Goal: Use online tool/utility

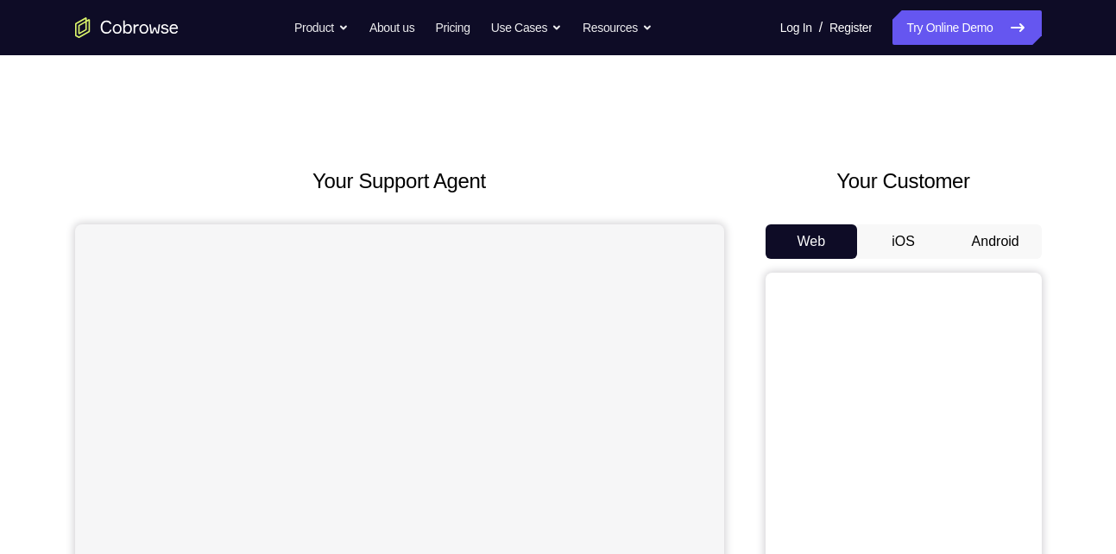
click at [990, 230] on button "Android" at bounding box center [996, 241] width 92 height 35
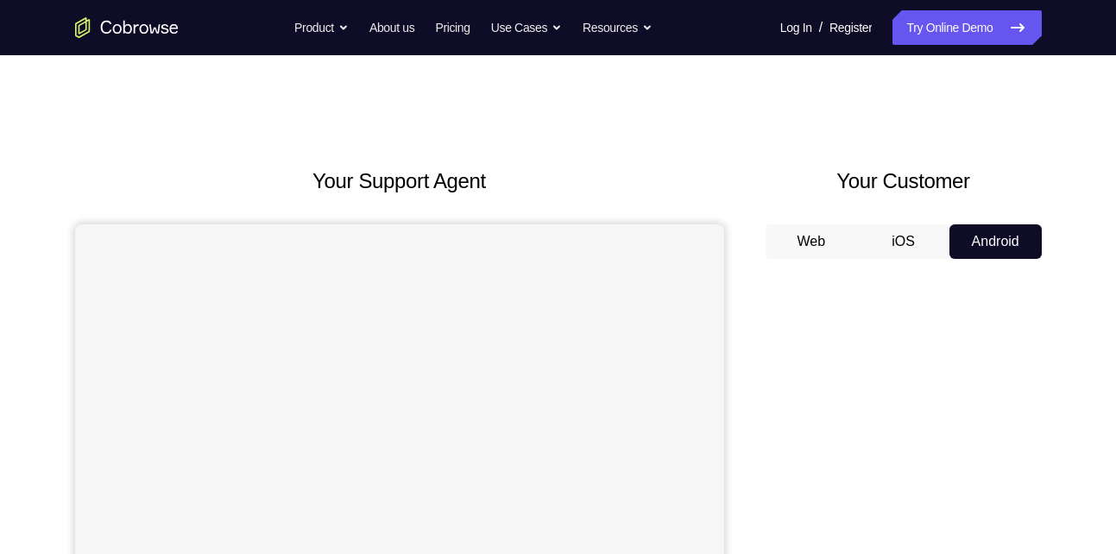
click at [990, 230] on button "Android" at bounding box center [996, 241] width 92 height 35
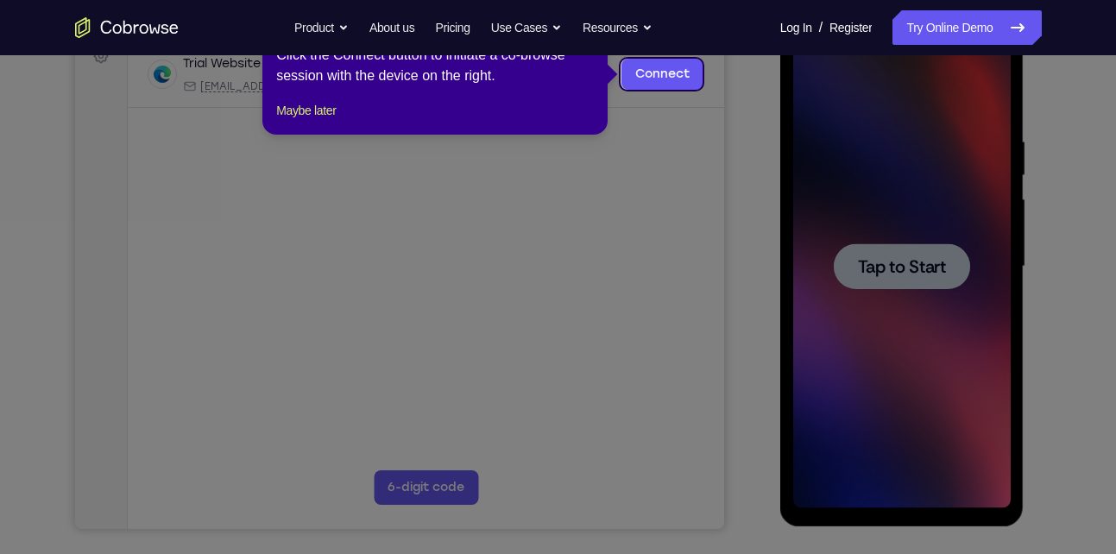
drag, startPoint x: 990, startPoint y: 230, endPoint x: 527, endPoint y: 247, distance: 463.9
click at [527, 247] on icon at bounding box center [564, 277] width 1129 height 554
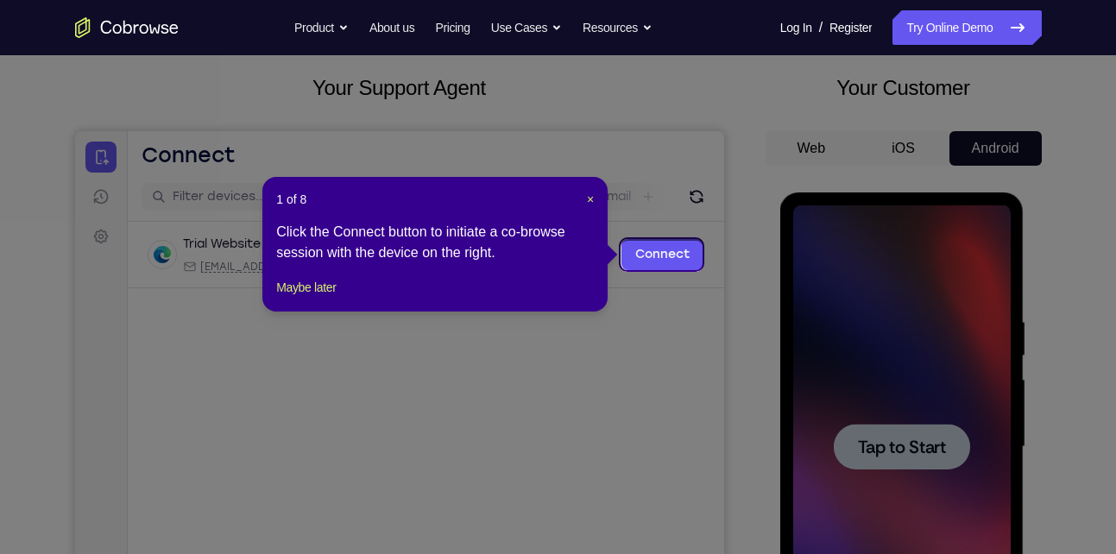
scroll to position [92, 0]
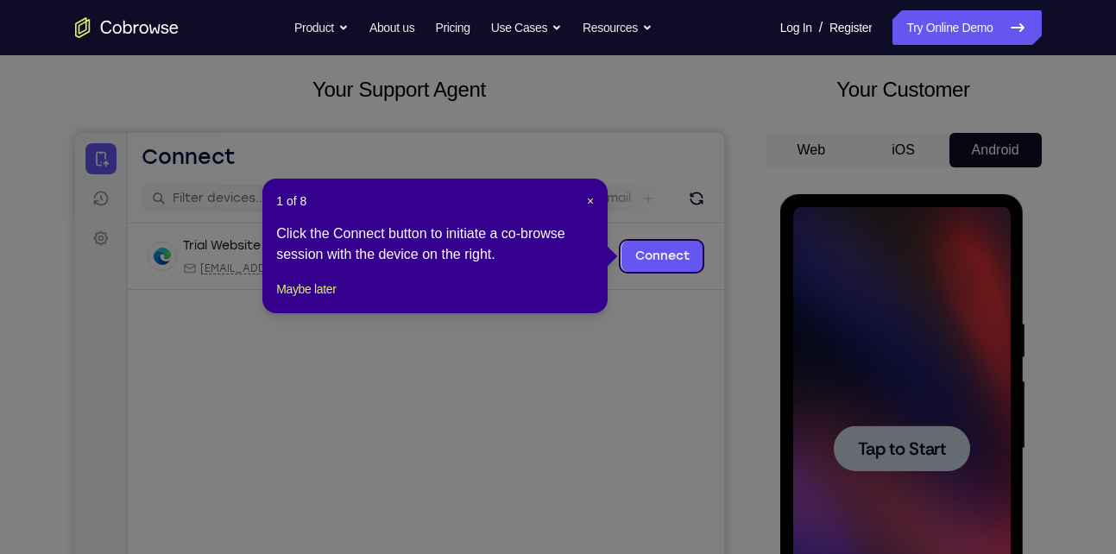
click at [581, 203] on header "1 of 8 ×" at bounding box center [435, 201] width 318 height 17
click at [597, 203] on div "1 of 8 × Click the Connect button to initiate a co-browse session with the devi…" at bounding box center [434, 246] width 345 height 135
click at [589, 203] on span "×" at bounding box center [590, 201] width 7 height 14
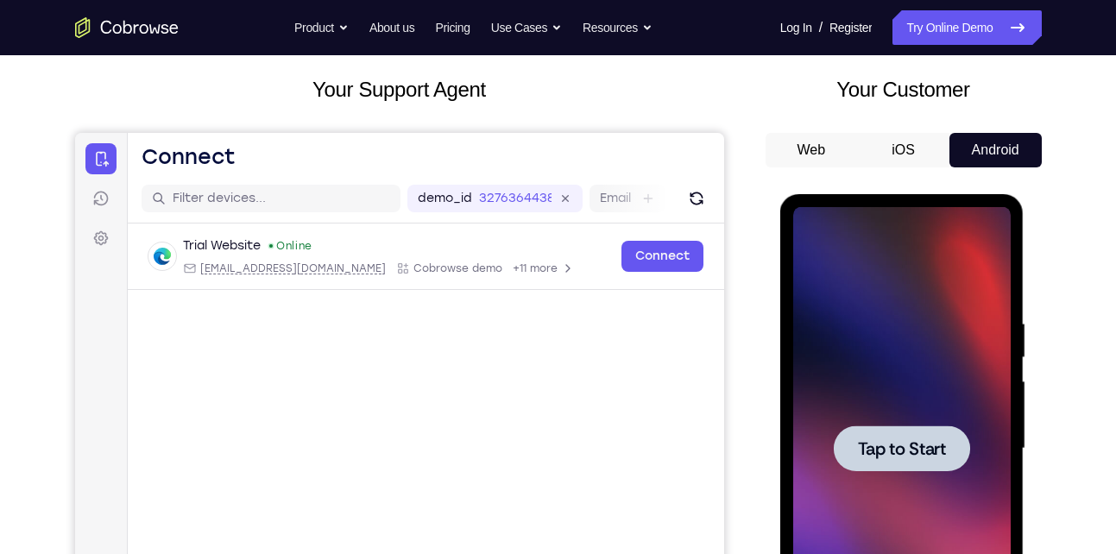
click at [946, 464] on div at bounding box center [902, 449] width 136 height 46
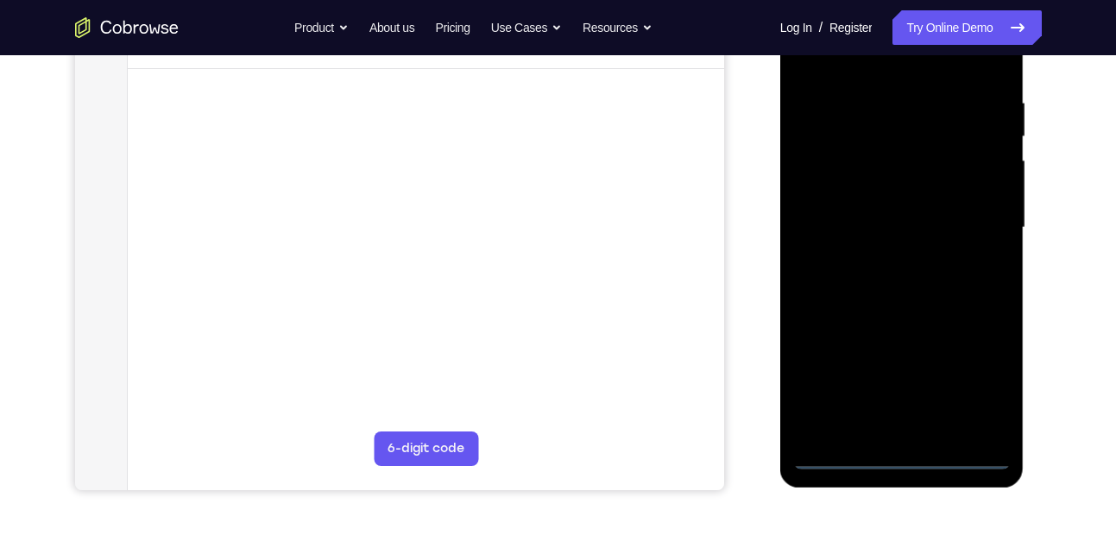
scroll to position [313, 0]
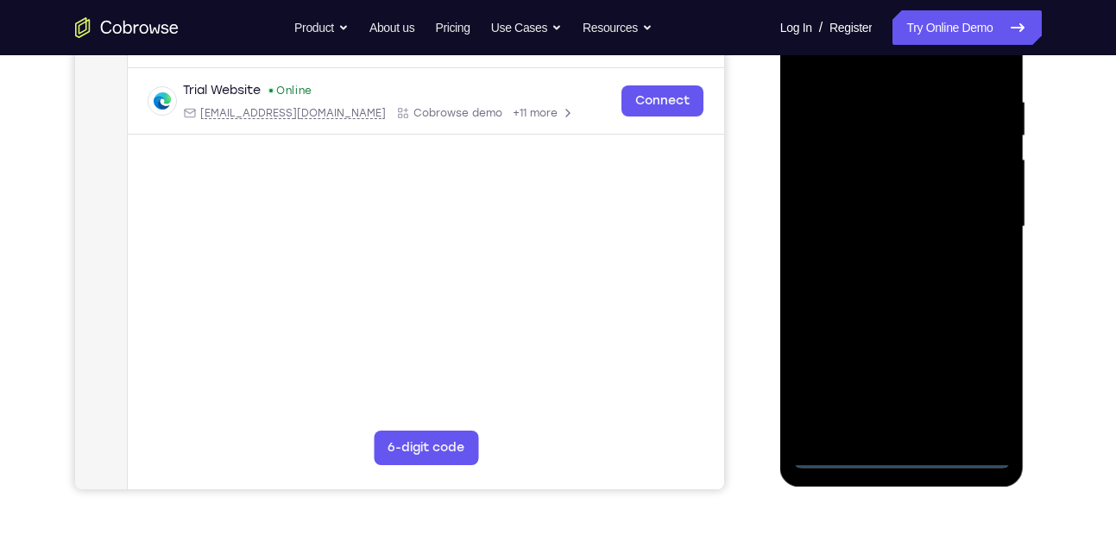
click at [905, 448] on div at bounding box center [902, 226] width 218 height 483
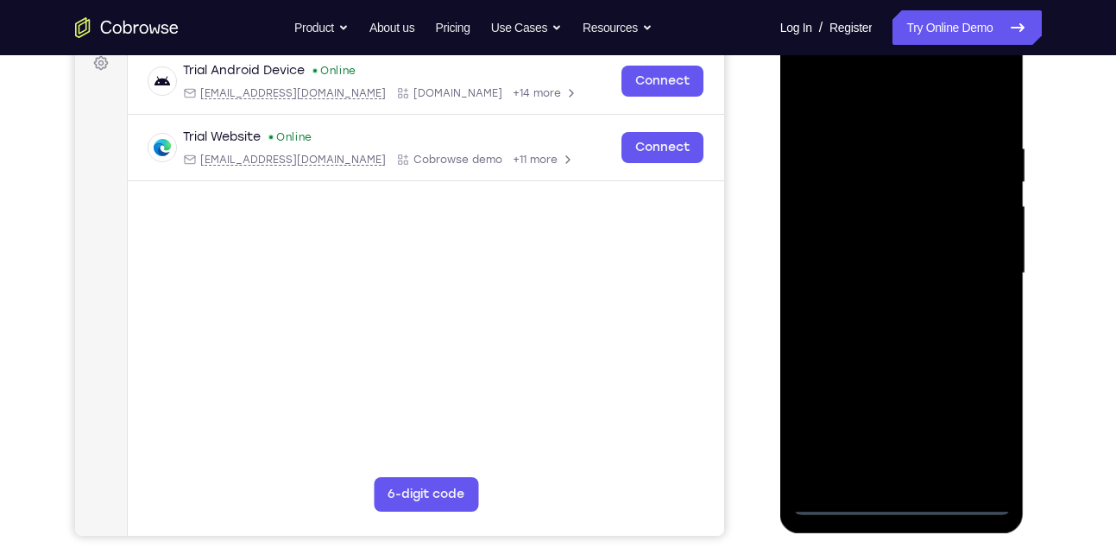
scroll to position [262, 0]
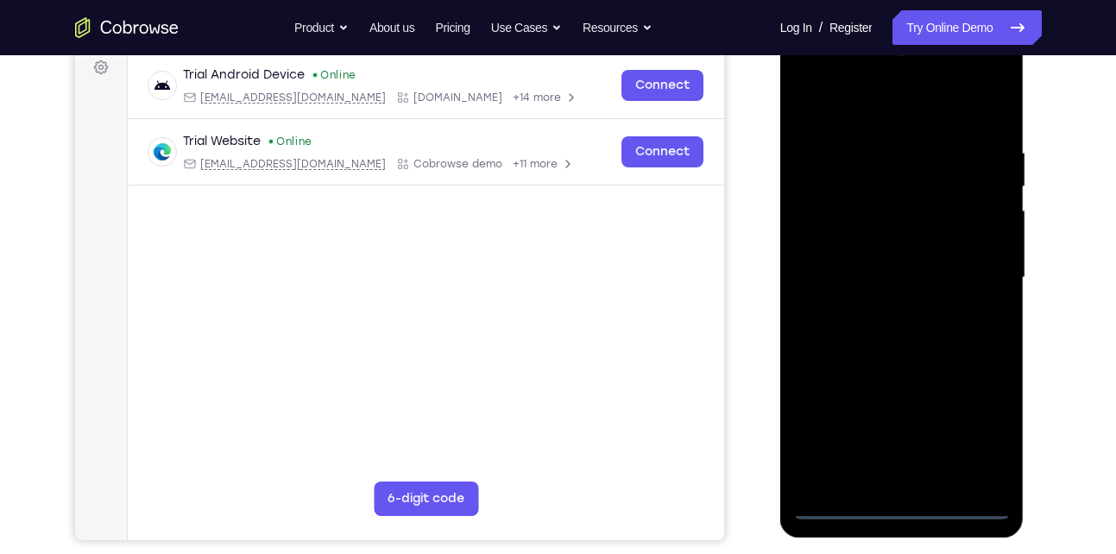
click at [902, 503] on div at bounding box center [902, 277] width 218 height 483
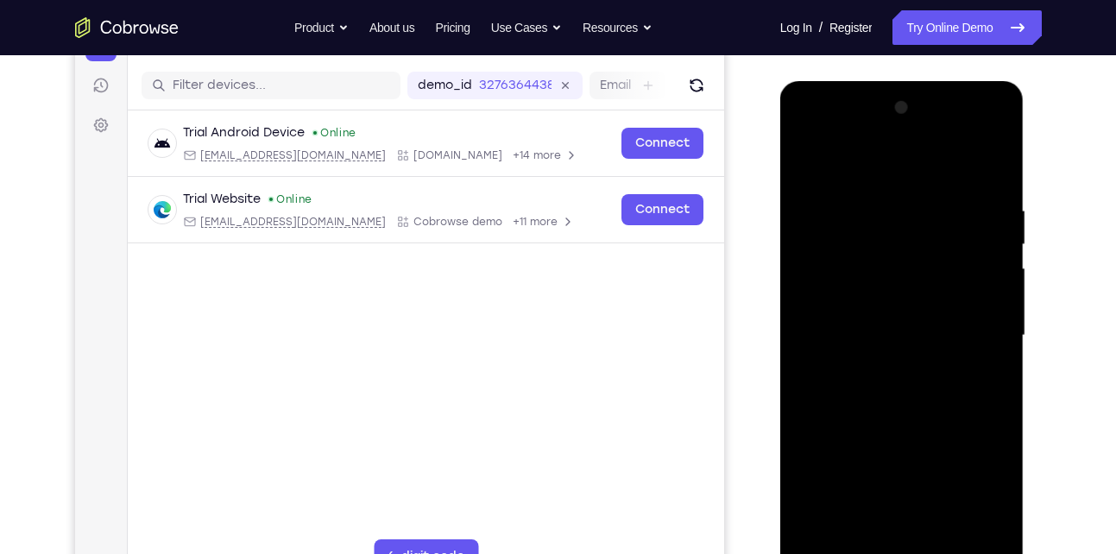
scroll to position [201, 0]
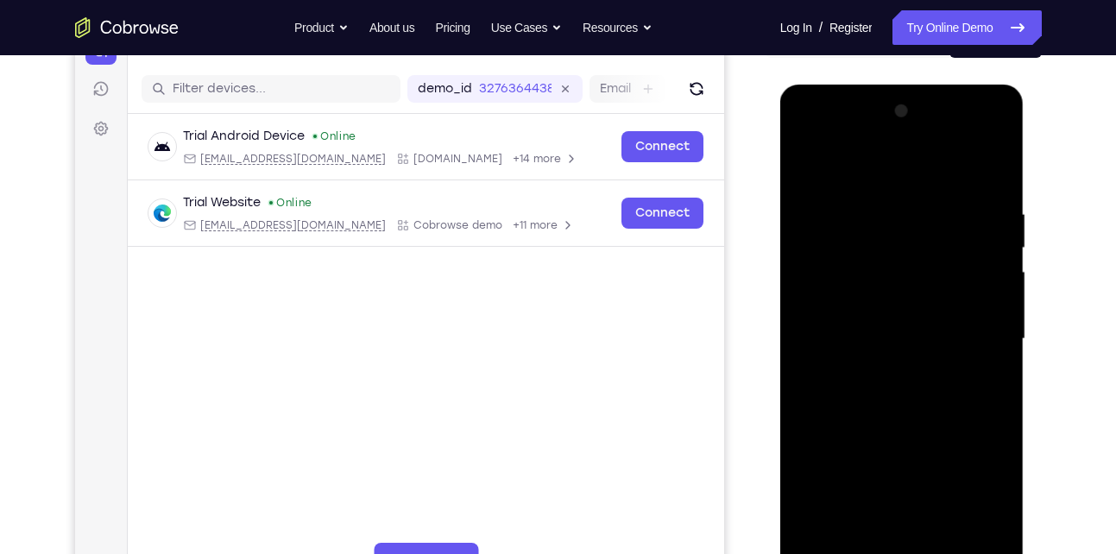
click at [970, 489] on div at bounding box center [902, 339] width 218 height 483
click at [809, 138] on div at bounding box center [902, 339] width 218 height 483
click at [979, 327] on div at bounding box center [902, 339] width 218 height 483
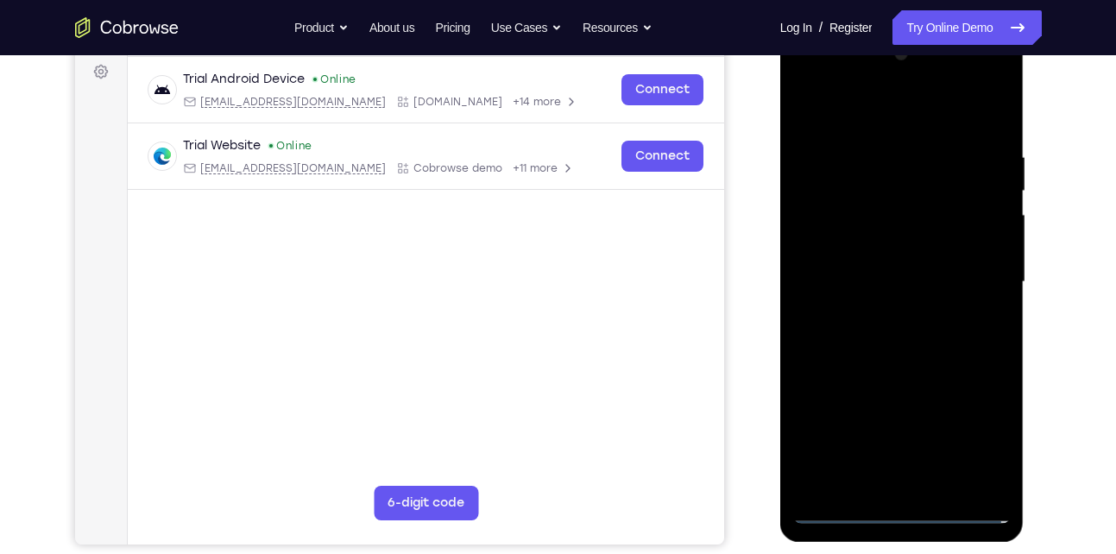
scroll to position [273, 0]
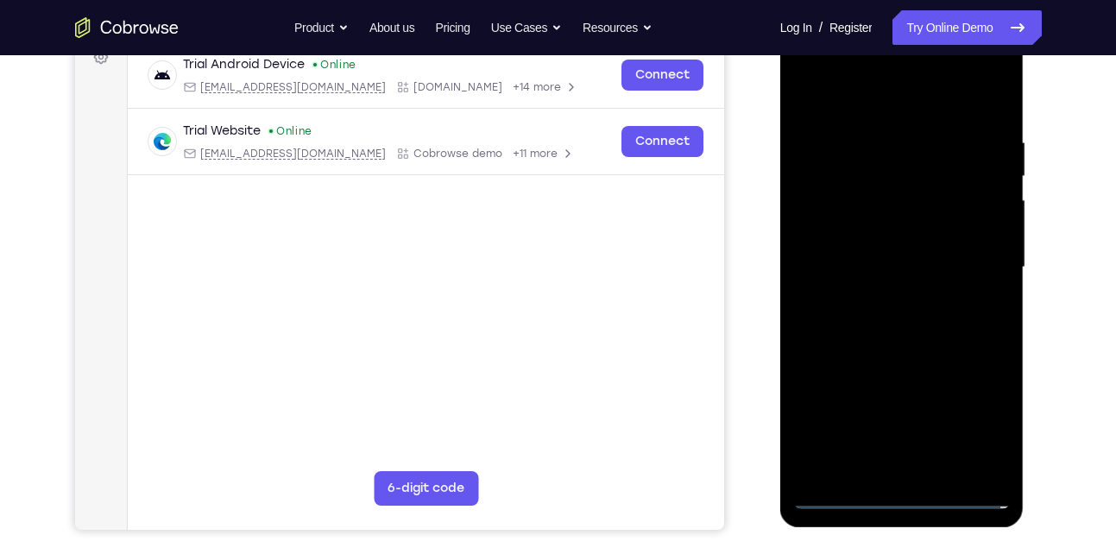
click at [887, 298] on div at bounding box center [902, 267] width 218 height 483
click at [918, 247] on div at bounding box center [902, 267] width 218 height 483
click at [905, 234] on div at bounding box center [902, 267] width 218 height 483
click at [894, 262] on div at bounding box center [902, 267] width 218 height 483
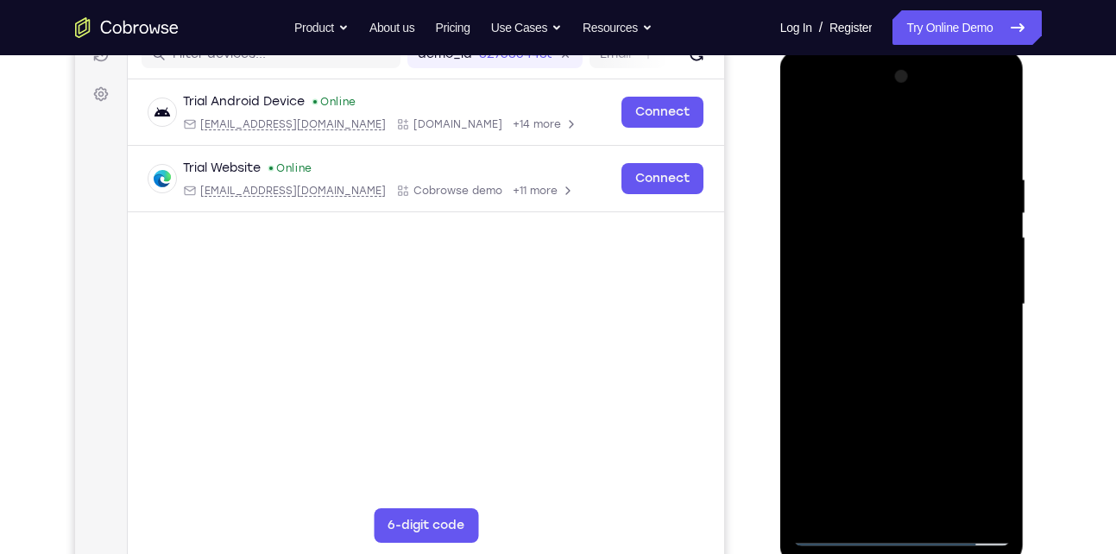
scroll to position [235, 0]
click at [981, 136] on div at bounding box center [902, 305] width 218 height 483
click at [995, 153] on div at bounding box center [902, 305] width 218 height 483
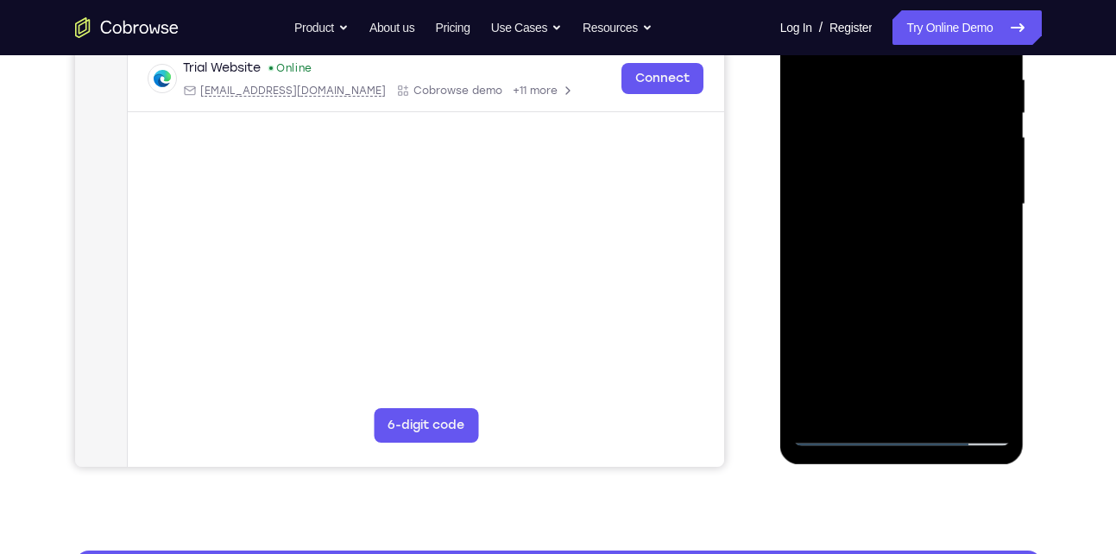
scroll to position [337, 0]
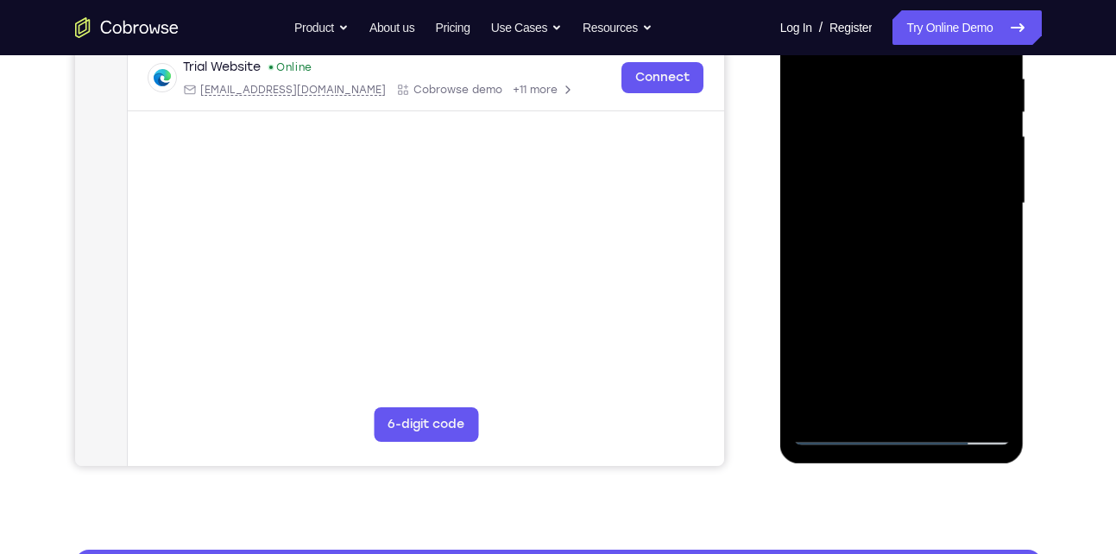
drag, startPoint x: 918, startPoint y: 350, endPoint x: 942, endPoint y: 262, distance: 92.1
click at [942, 262] on div at bounding box center [902, 203] width 218 height 483
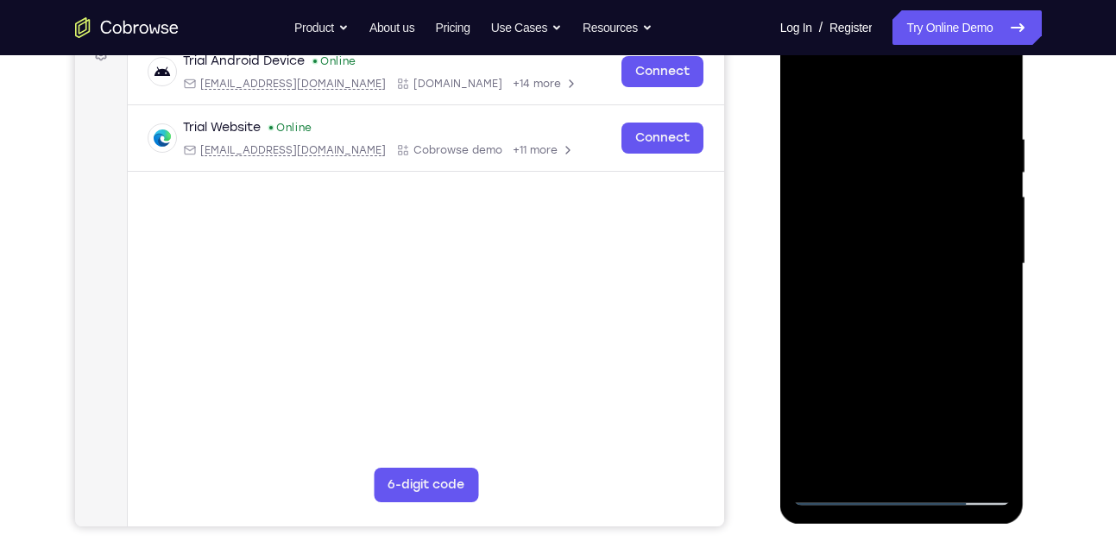
scroll to position [277, 0]
drag, startPoint x: 926, startPoint y: 388, endPoint x: 950, endPoint y: 249, distance: 140.1
click at [950, 249] on div at bounding box center [902, 263] width 218 height 483
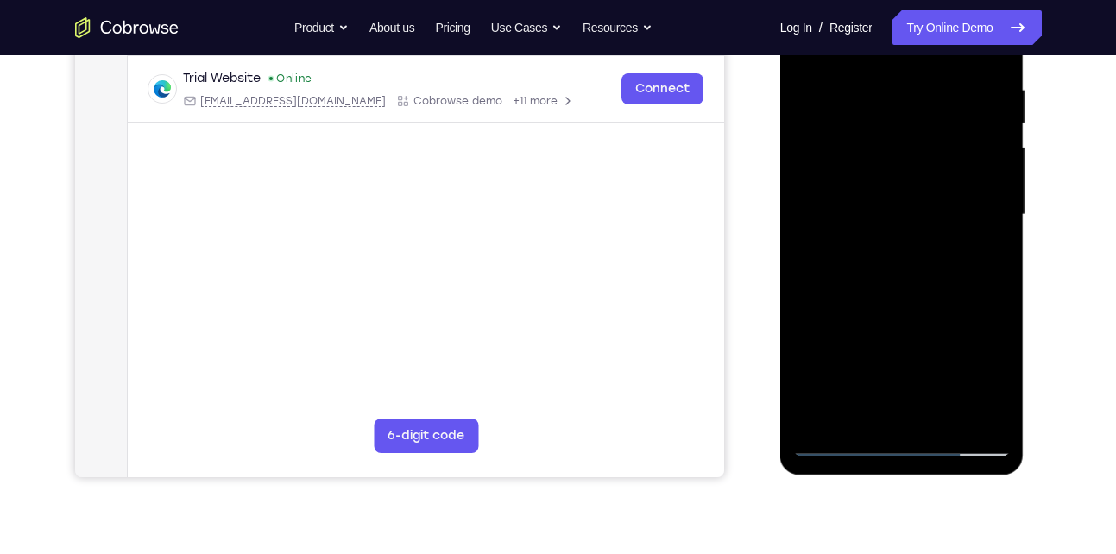
scroll to position [326, 0]
click at [977, 418] on div at bounding box center [902, 213] width 218 height 483
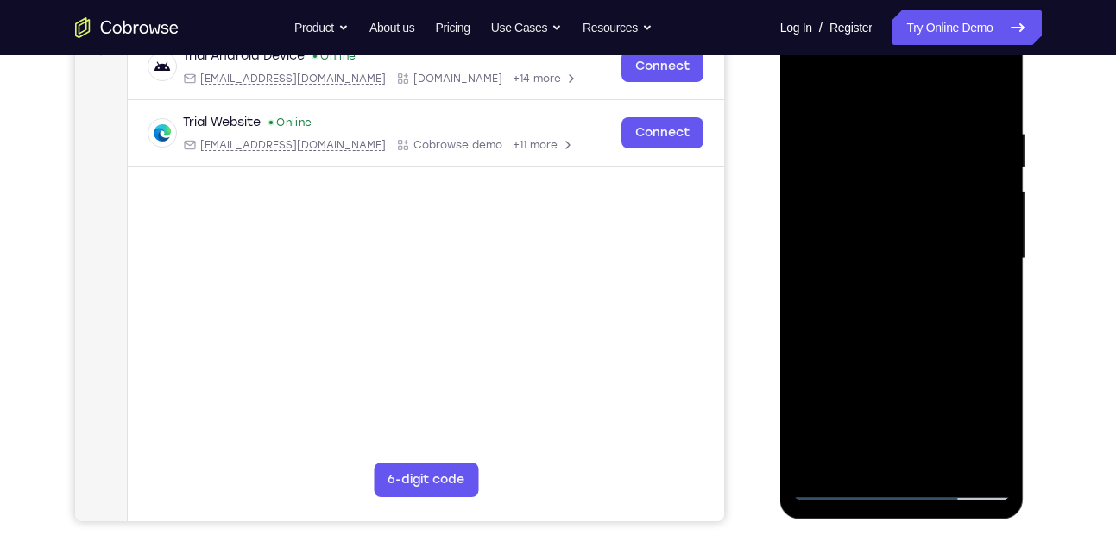
scroll to position [280, 0]
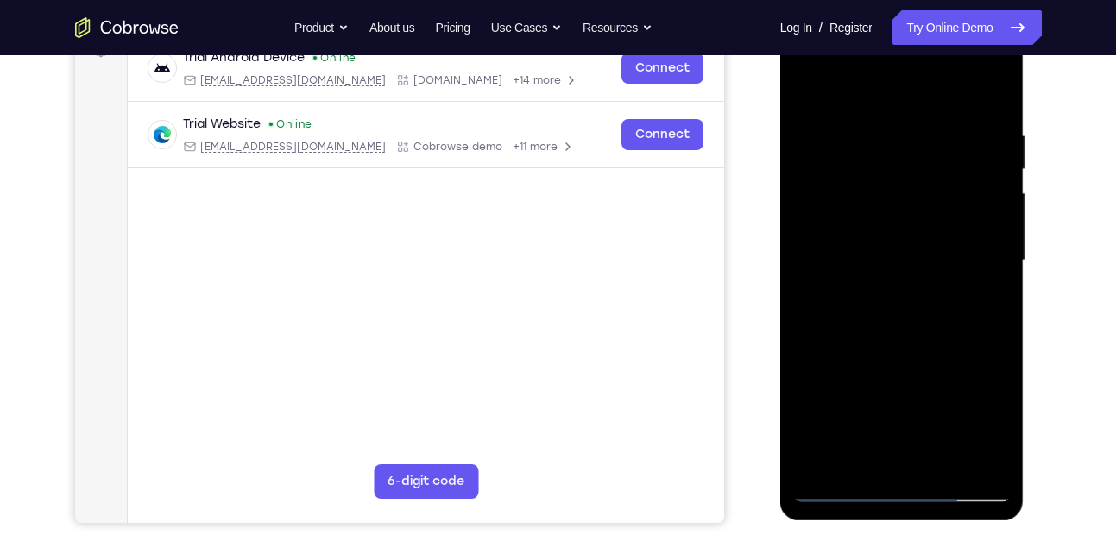
drag, startPoint x: 918, startPoint y: 366, endPoint x: 936, endPoint y: 304, distance: 64.7
click at [936, 304] on div at bounding box center [902, 260] width 218 height 483
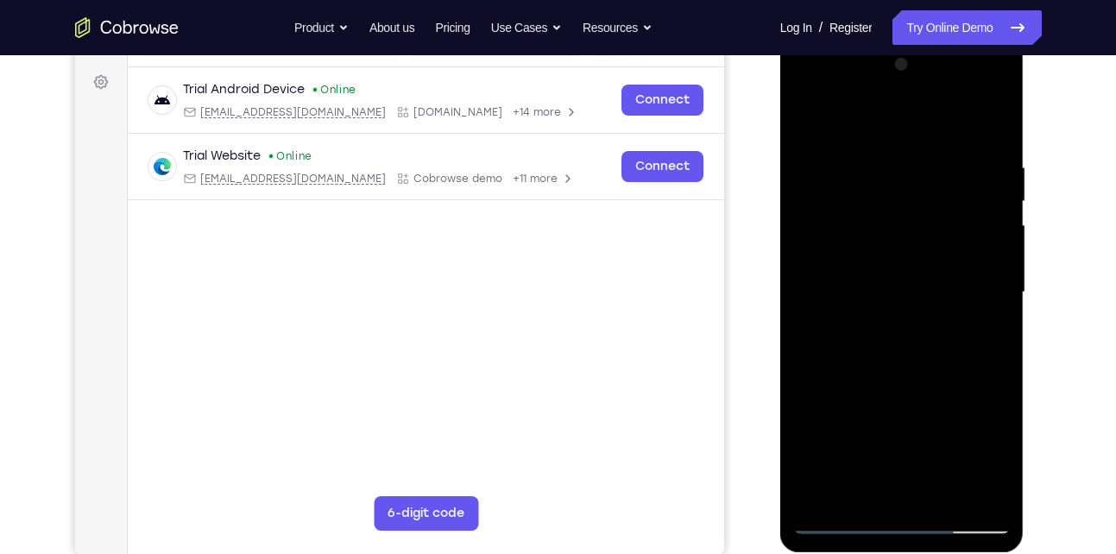
scroll to position [230, 0]
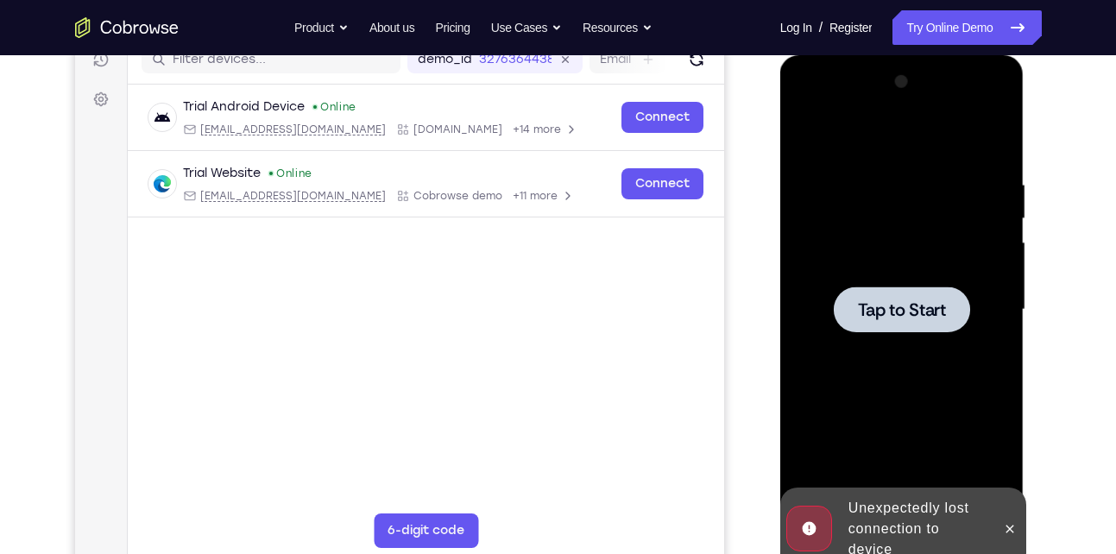
click at [913, 311] on span "Tap to Start" at bounding box center [902, 309] width 88 height 17
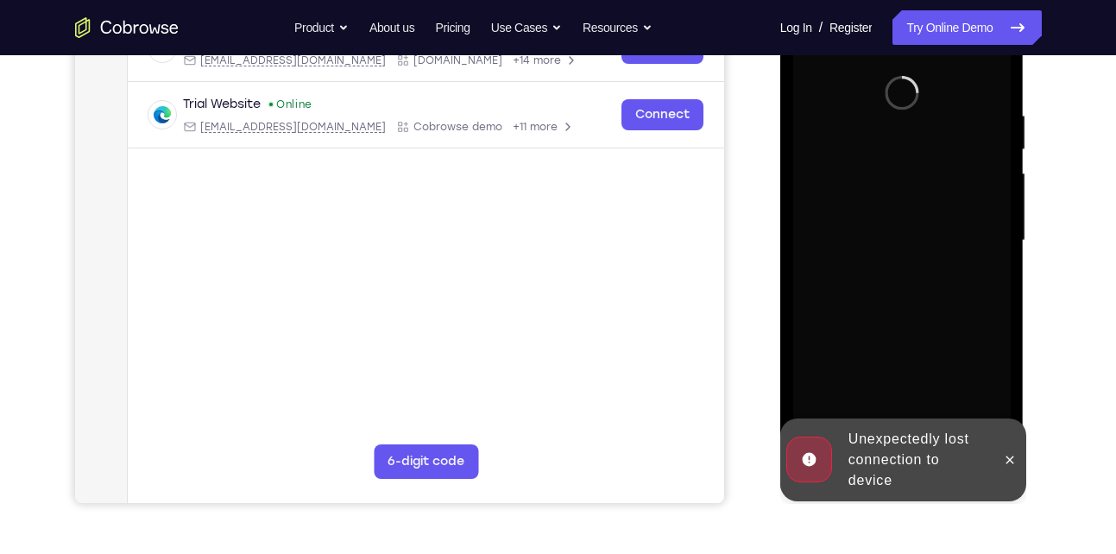
scroll to position [300, 0]
click at [1001, 453] on button at bounding box center [1010, 459] width 28 height 28
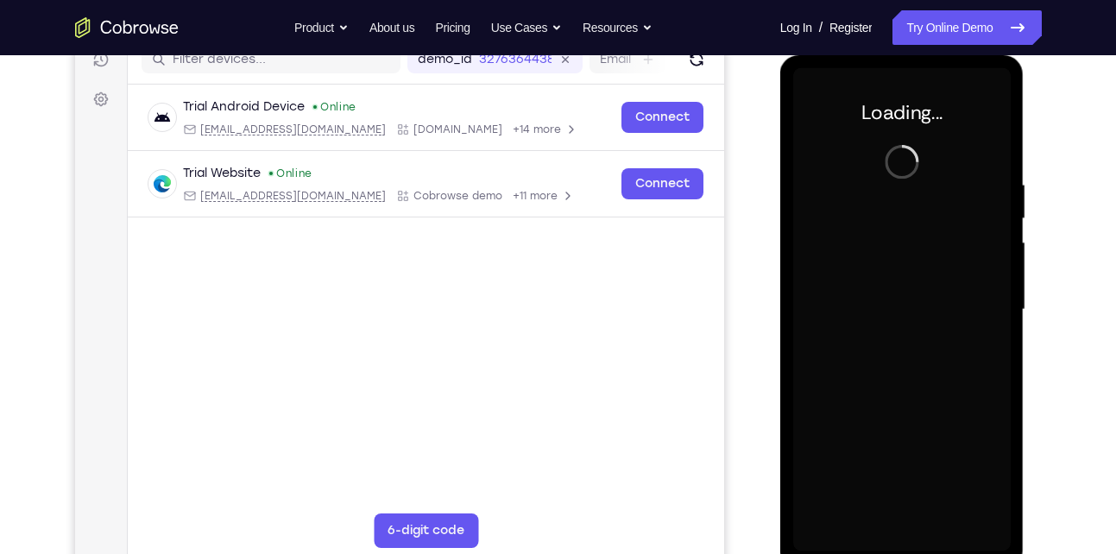
scroll to position [230, 0]
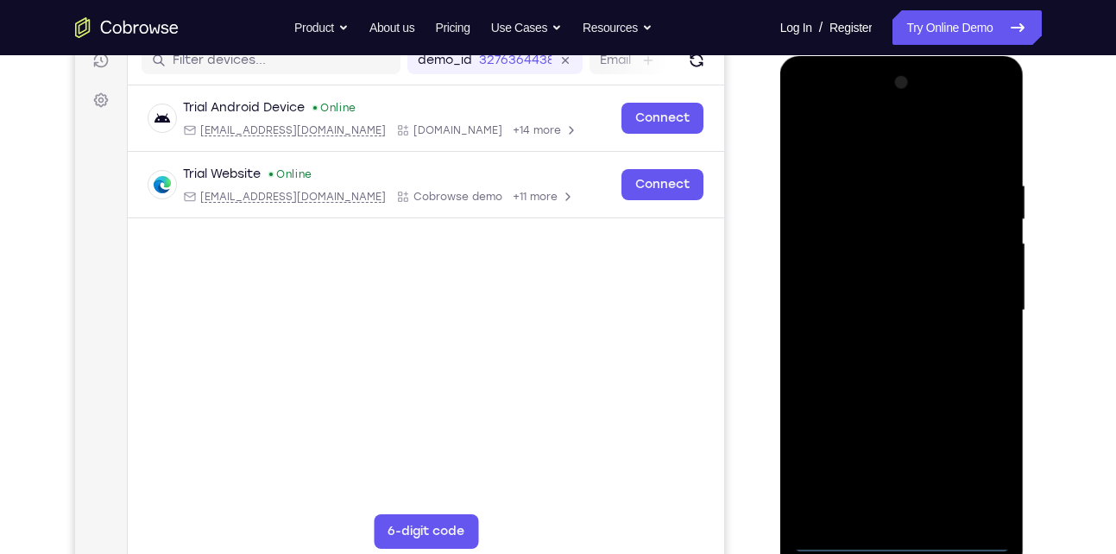
click at [262, 364] on main "demo_id 3276364438 3276364438 Email User ID Device ID Device name 6-digit code …" at bounding box center [425, 325] width 597 height 578
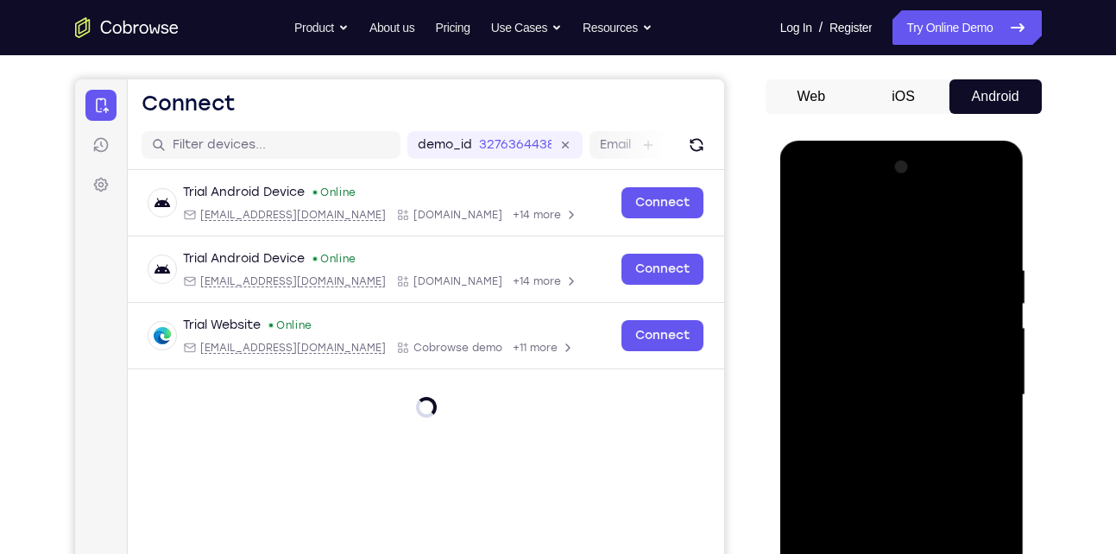
scroll to position [343, 0]
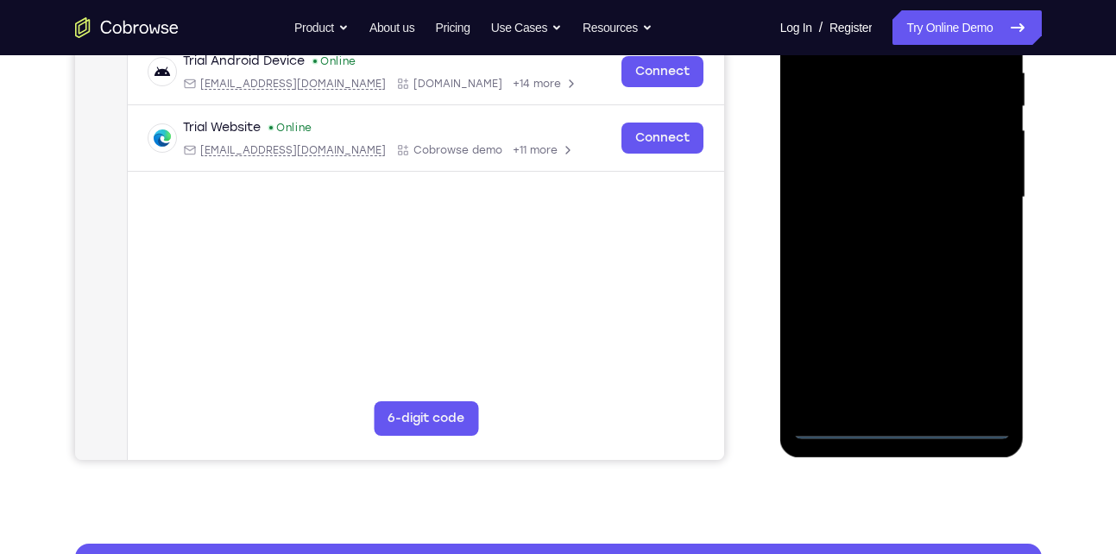
click at [898, 422] on div at bounding box center [902, 197] width 218 height 483
click at [982, 359] on div at bounding box center [902, 197] width 218 height 483
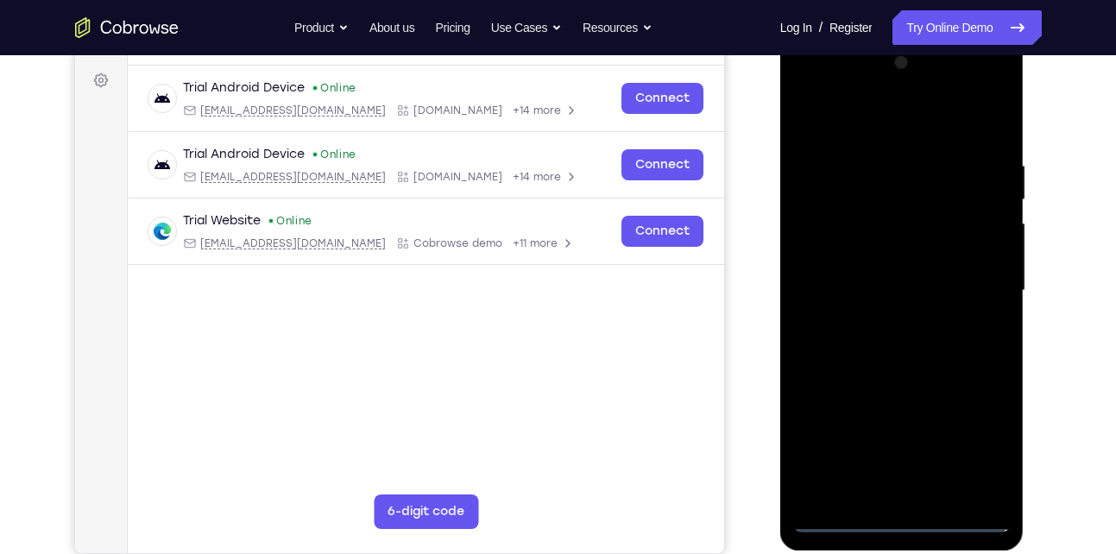
scroll to position [249, 0]
click at [810, 80] on div at bounding box center [902, 291] width 218 height 483
click at [975, 282] on div at bounding box center [902, 291] width 218 height 483
click at [897, 514] on div at bounding box center [902, 291] width 218 height 483
click at [881, 327] on div at bounding box center [902, 291] width 218 height 483
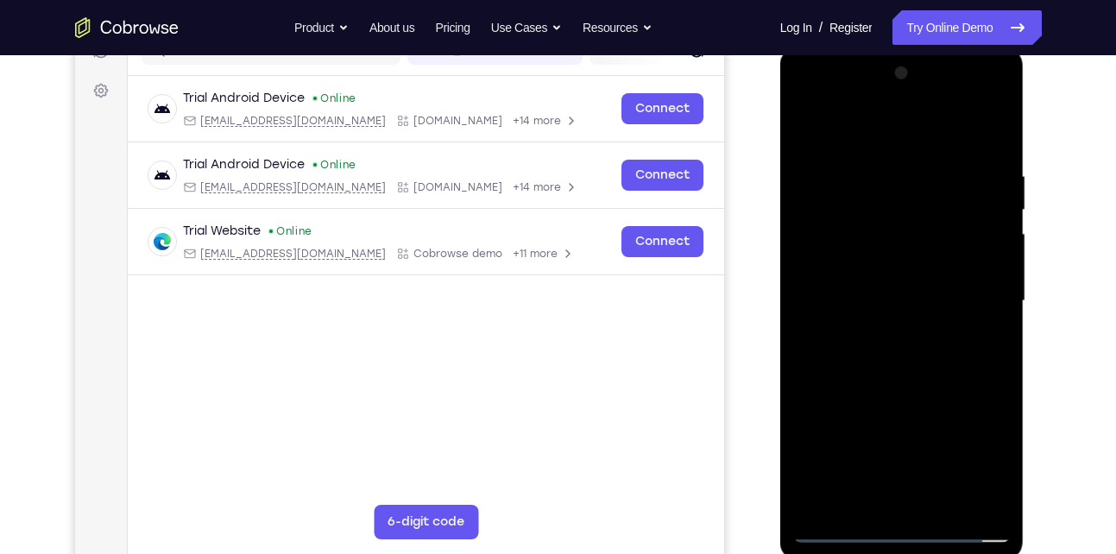
scroll to position [238, 0]
click at [926, 285] on div at bounding box center [902, 301] width 218 height 483
click at [903, 272] on div at bounding box center [902, 301] width 218 height 483
click at [905, 304] on div at bounding box center [902, 301] width 218 height 483
click at [894, 352] on div at bounding box center [902, 301] width 218 height 483
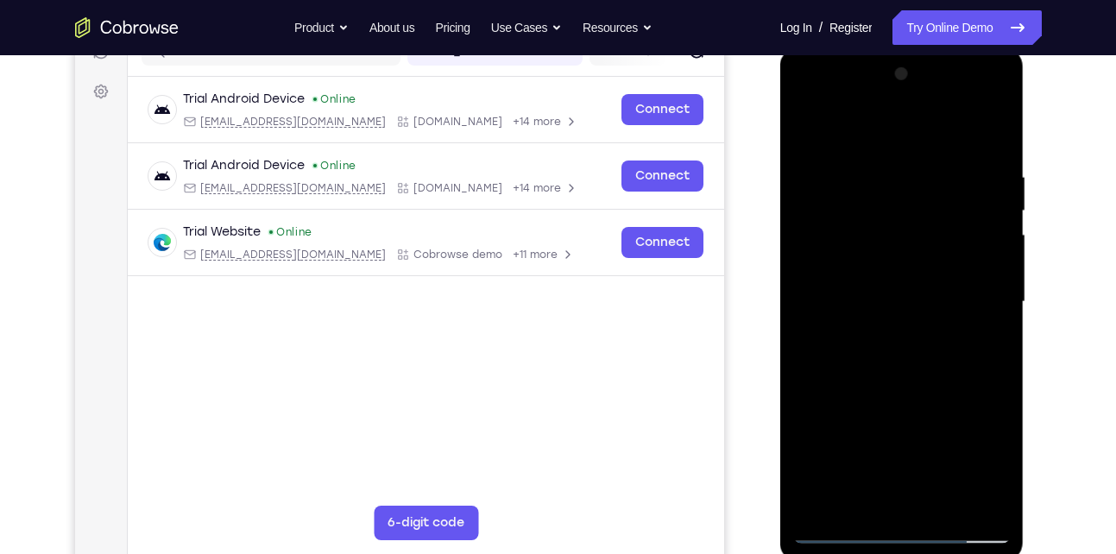
click at [937, 357] on div at bounding box center [902, 301] width 218 height 483
click at [983, 120] on div at bounding box center [902, 301] width 218 height 483
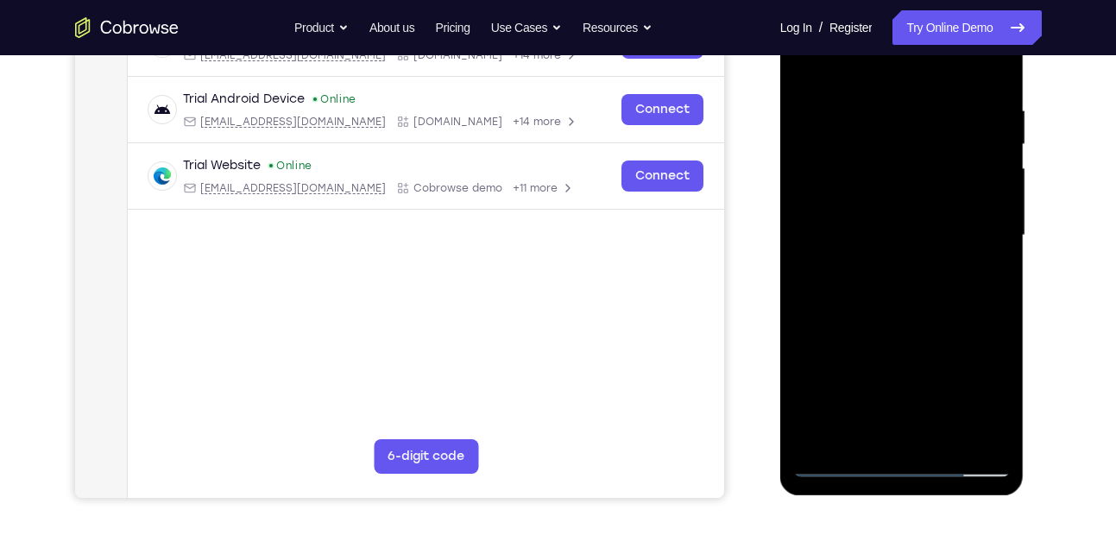
scroll to position [306, 0]
click at [948, 290] on div at bounding box center [902, 234] width 218 height 483
click at [992, 84] on div at bounding box center [902, 234] width 218 height 483
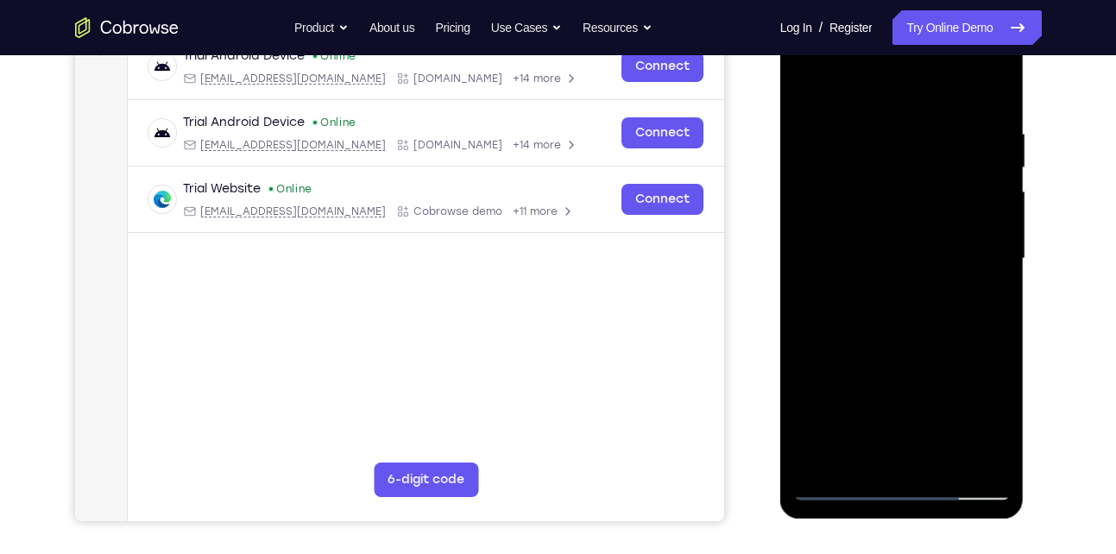
scroll to position [272, 0]
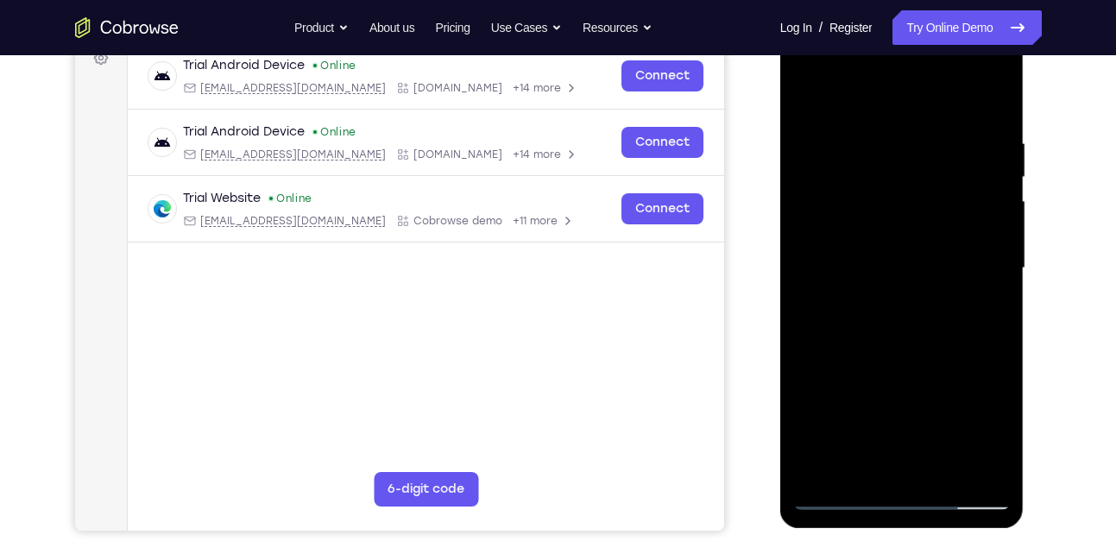
click at [999, 94] on div at bounding box center [902, 268] width 218 height 483
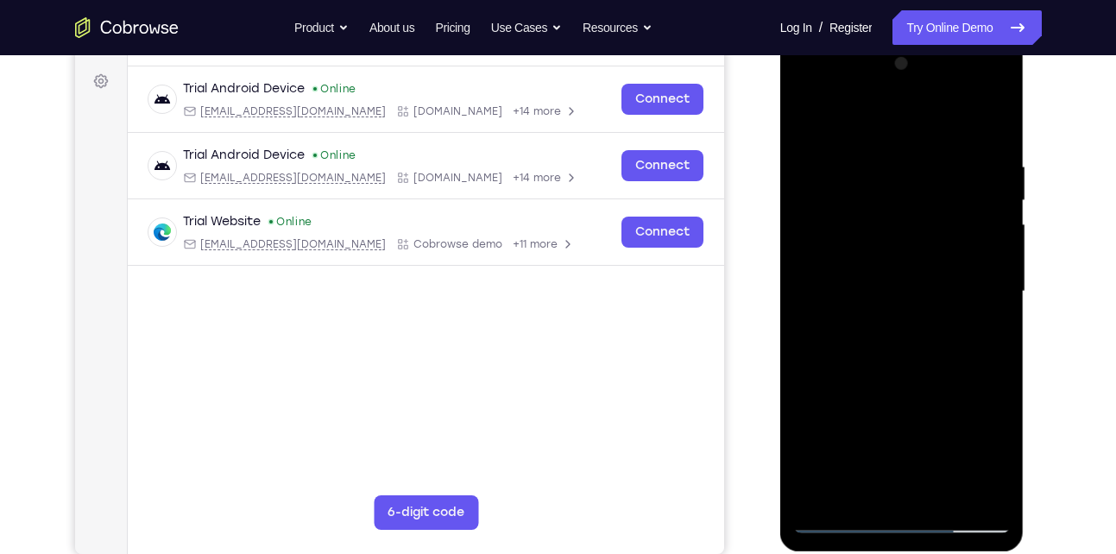
scroll to position [252, 0]
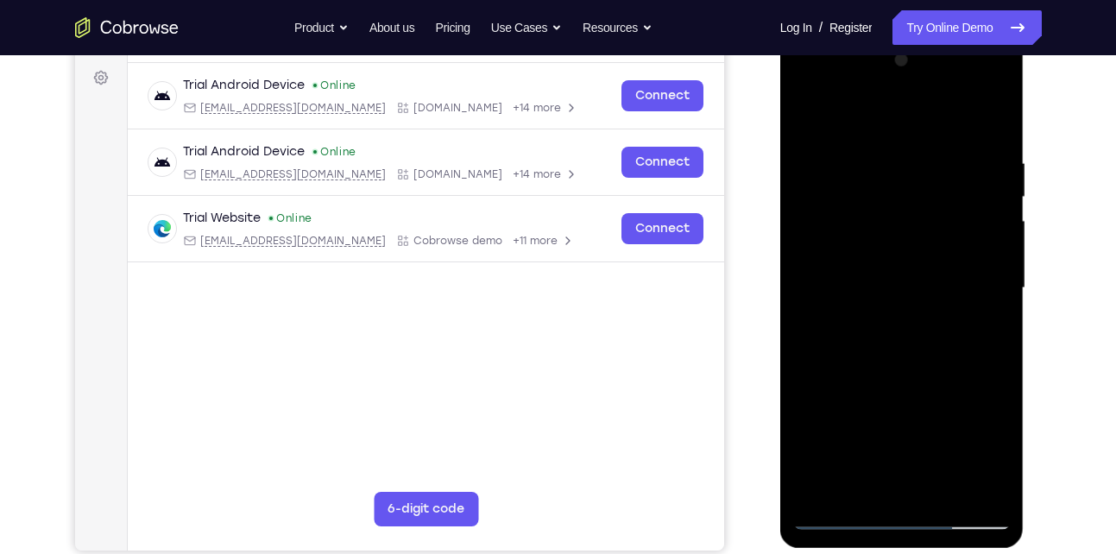
click at [870, 157] on div at bounding box center [902, 288] width 218 height 483
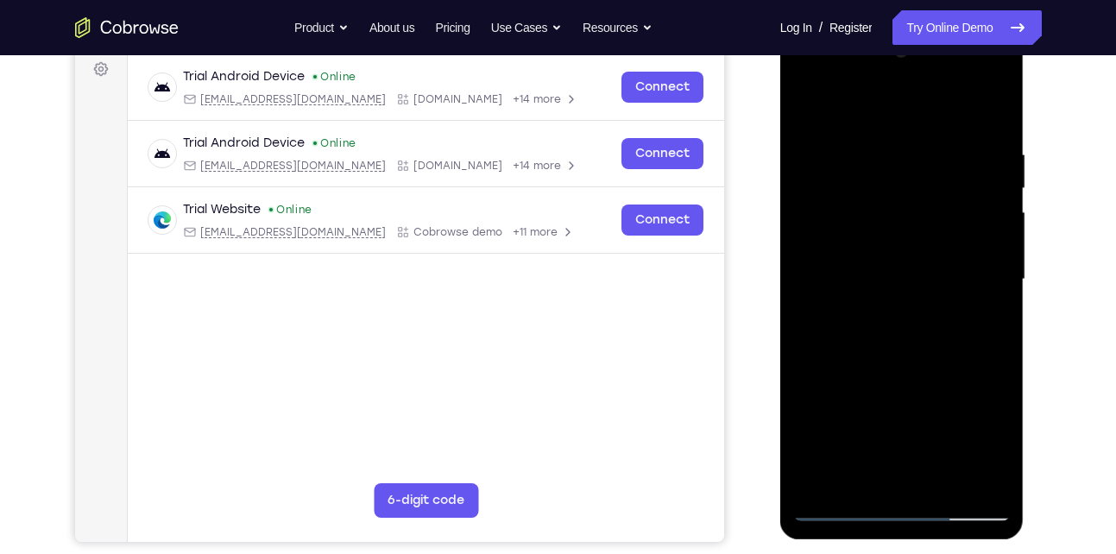
scroll to position [260, 0]
click at [803, 101] on div at bounding box center [902, 280] width 218 height 483
click at [960, 142] on div at bounding box center [902, 280] width 218 height 483
click at [988, 146] on div at bounding box center [902, 280] width 218 height 483
click at [977, 147] on div at bounding box center [902, 280] width 218 height 483
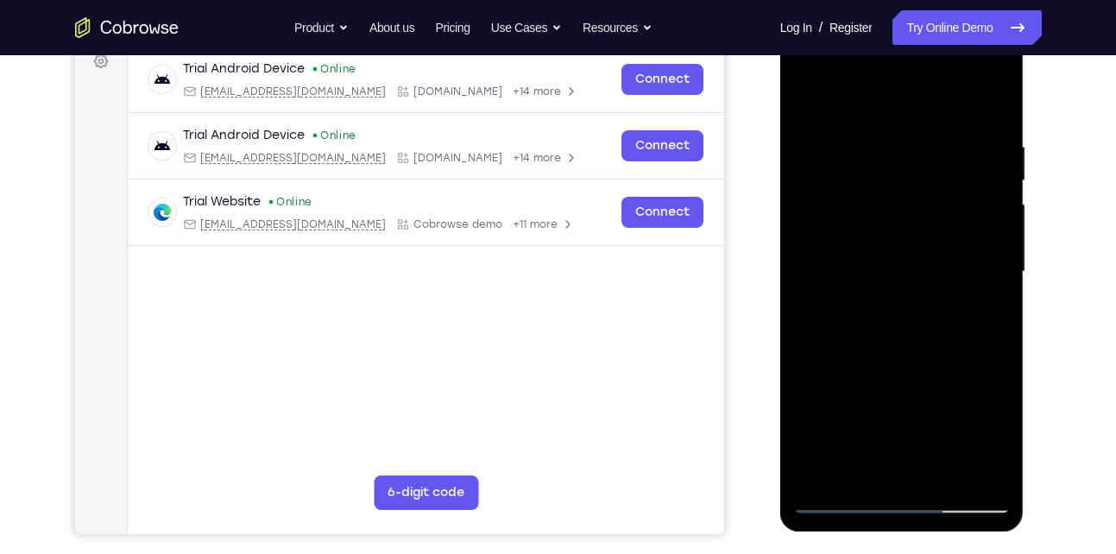
scroll to position [269, 0]
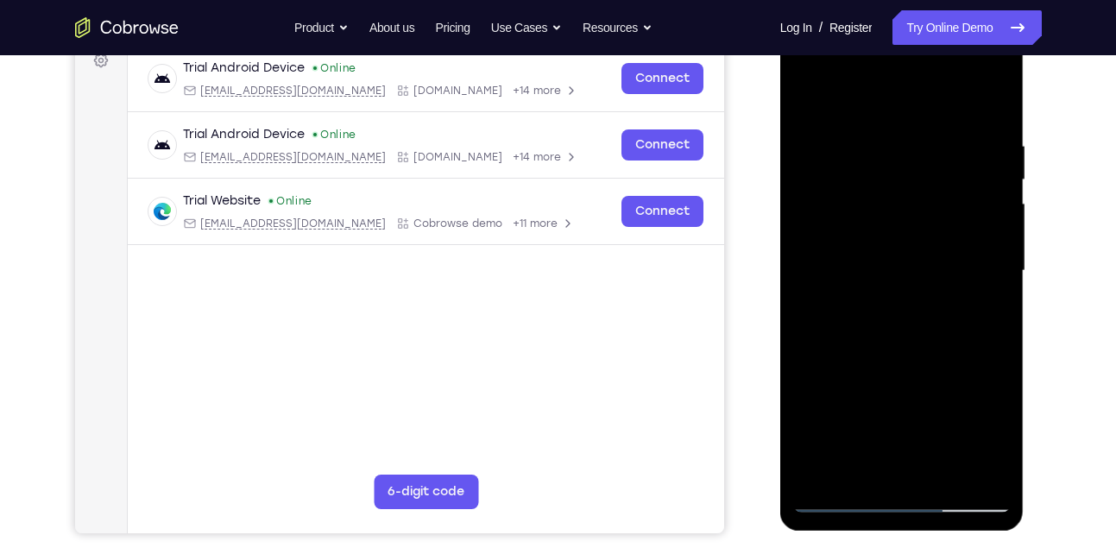
click at [959, 123] on div at bounding box center [902, 270] width 218 height 483
click at [910, 164] on div at bounding box center [902, 270] width 218 height 483
click at [953, 139] on div at bounding box center [902, 270] width 218 height 483
click at [805, 97] on div at bounding box center [902, 270] width 218 height 483
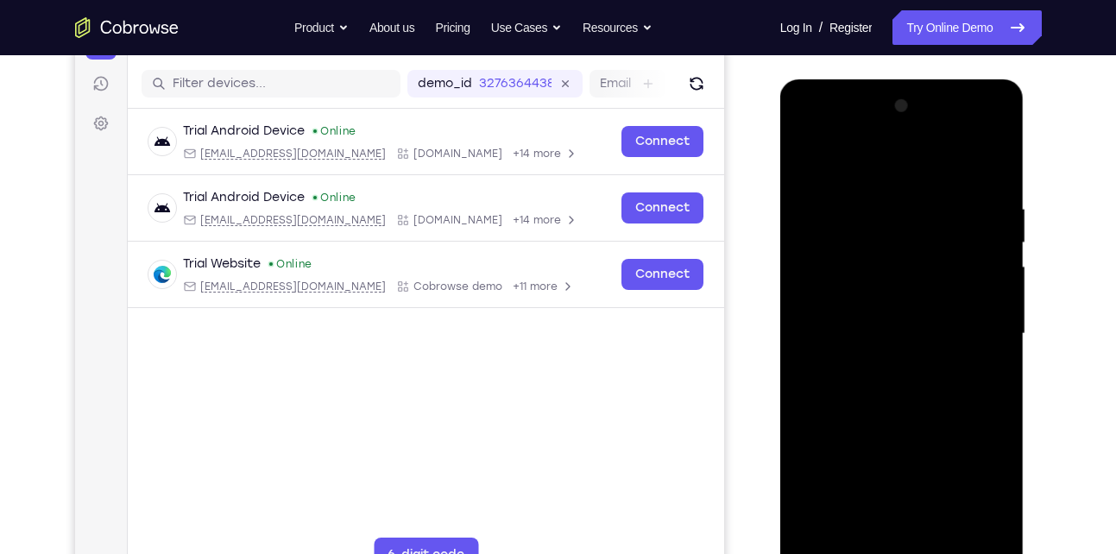
scroll to position [205, 0]
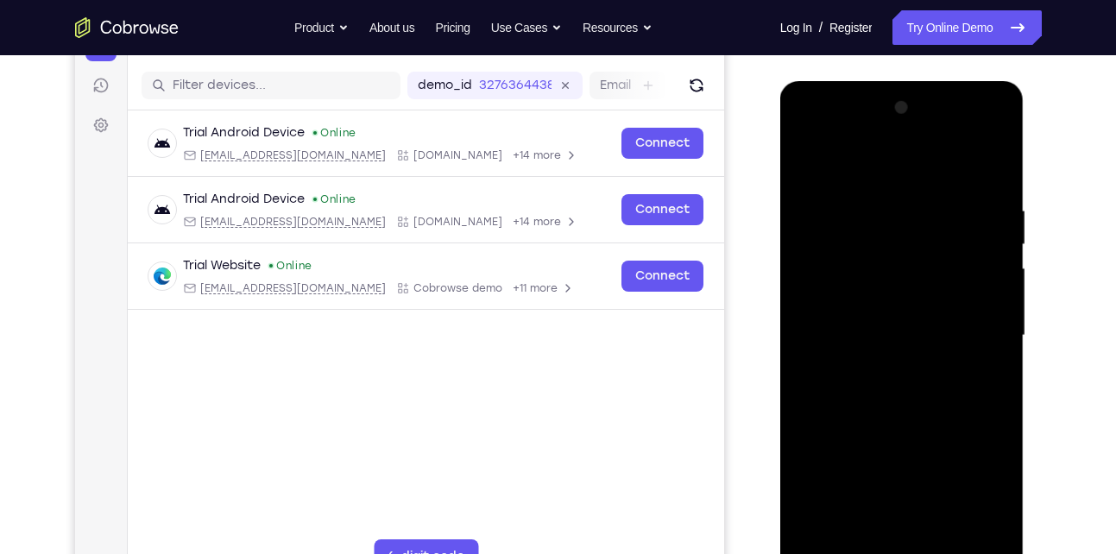
click at [871, 185] on div at bounding box center [902, 335] width 218 height 483
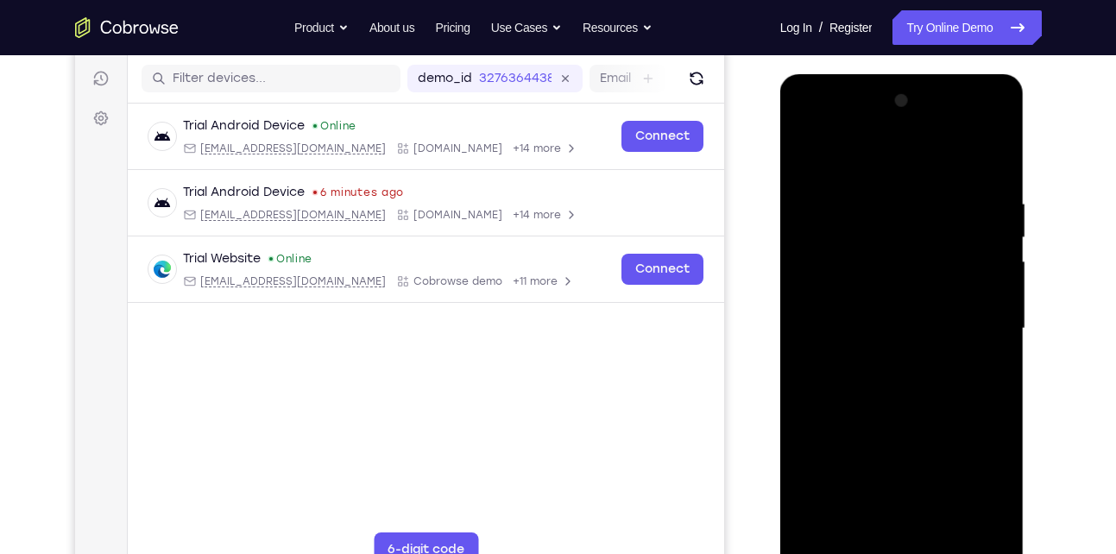
scroll to position [208, 0]
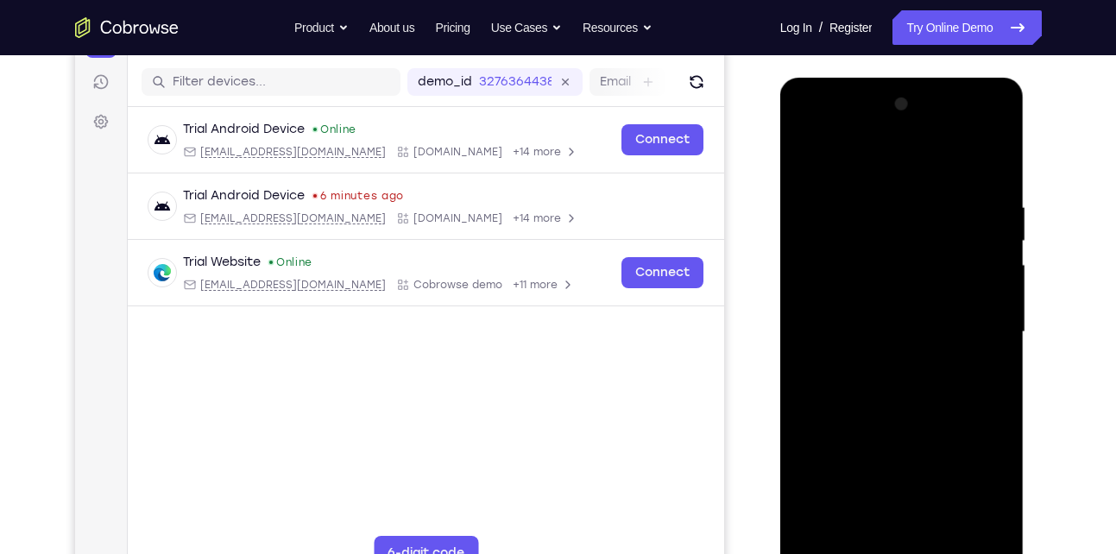
click at [998, 225] on div at bounding box center [902, 332] width 218 height 483
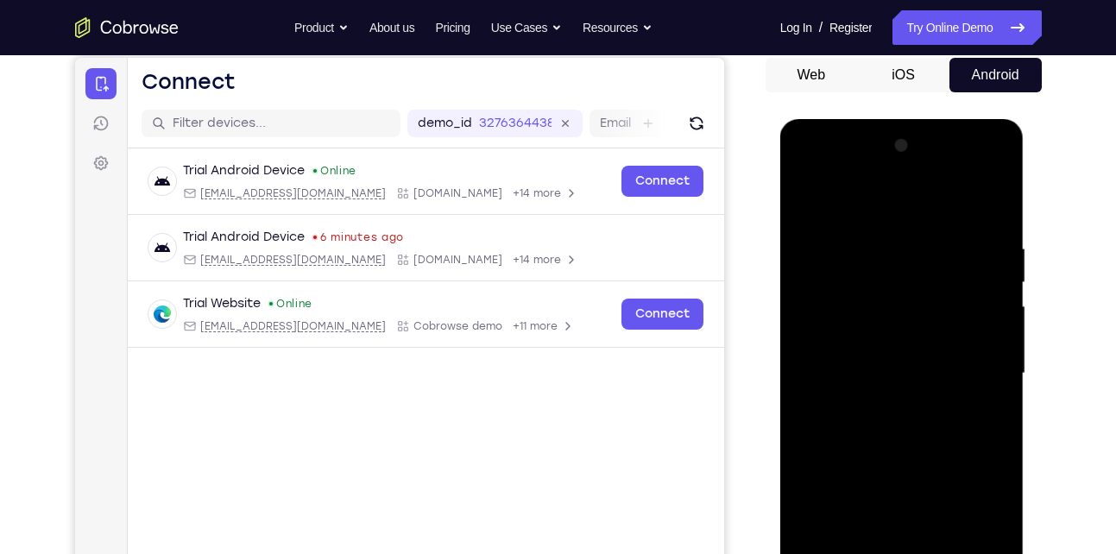
scroll to position [165, 0]
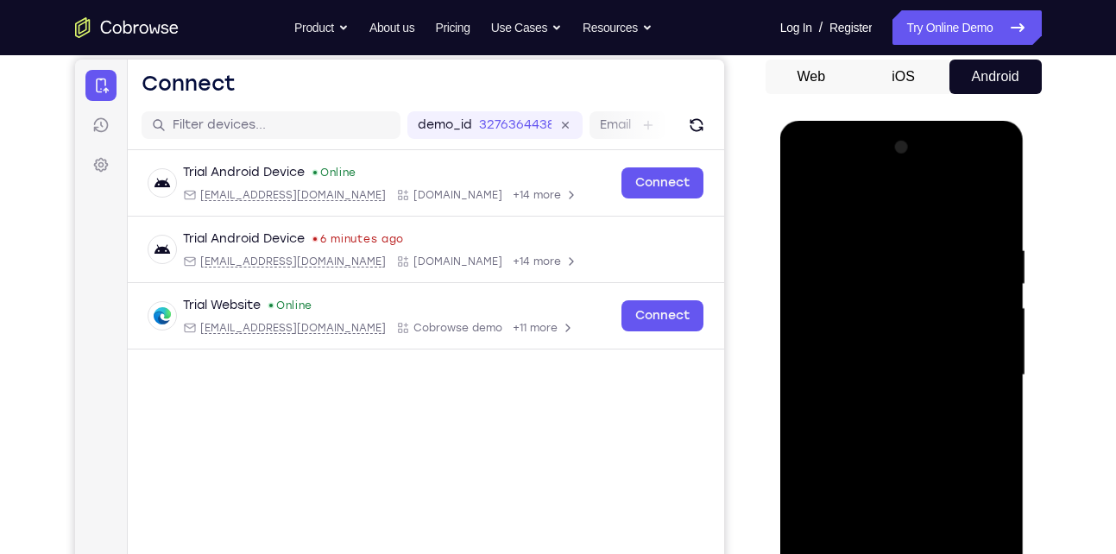
click at [993, 294] on div at bounding box center [902, 375] width 218 height 483
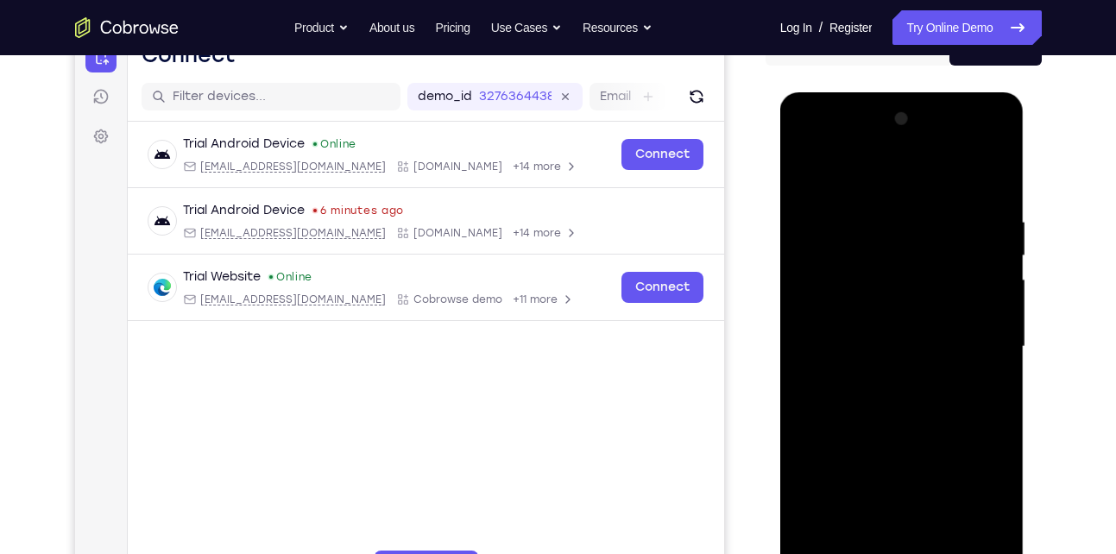
scroll to position [168, 0]
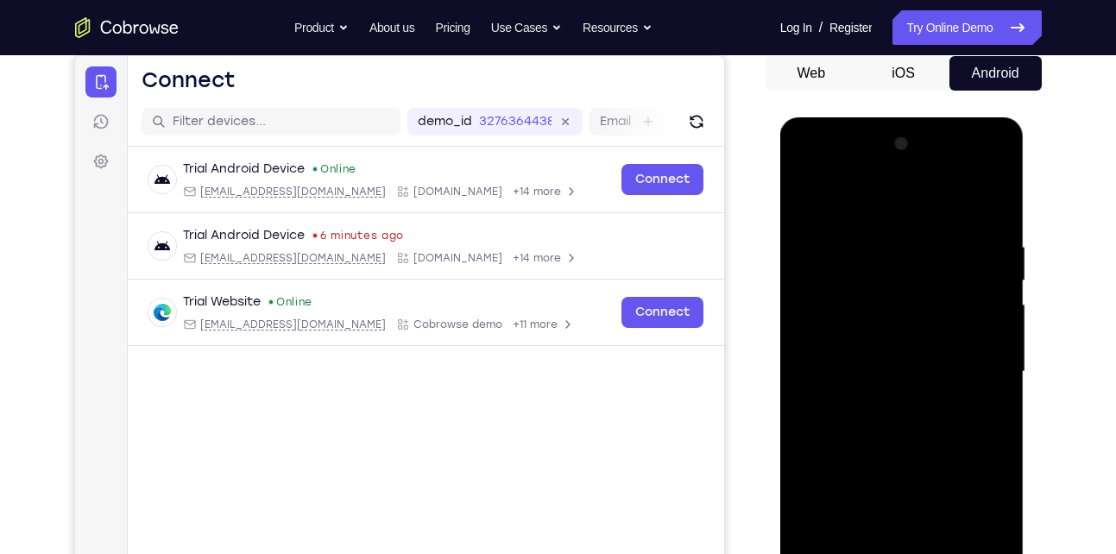
click at [969, 323] on div at bounding box center [902, 371] width 218 height 483
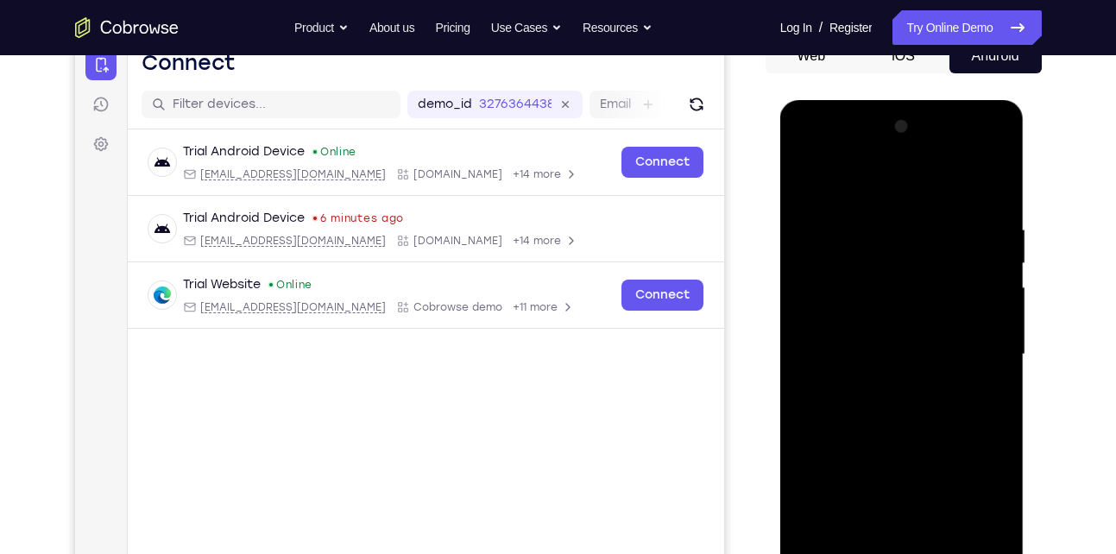
click at [952, 321] on div at bounding box center [902, 354] width 218 height 483
click at [973, 331] on div at bounding box center [902, 354] width 218 height 483
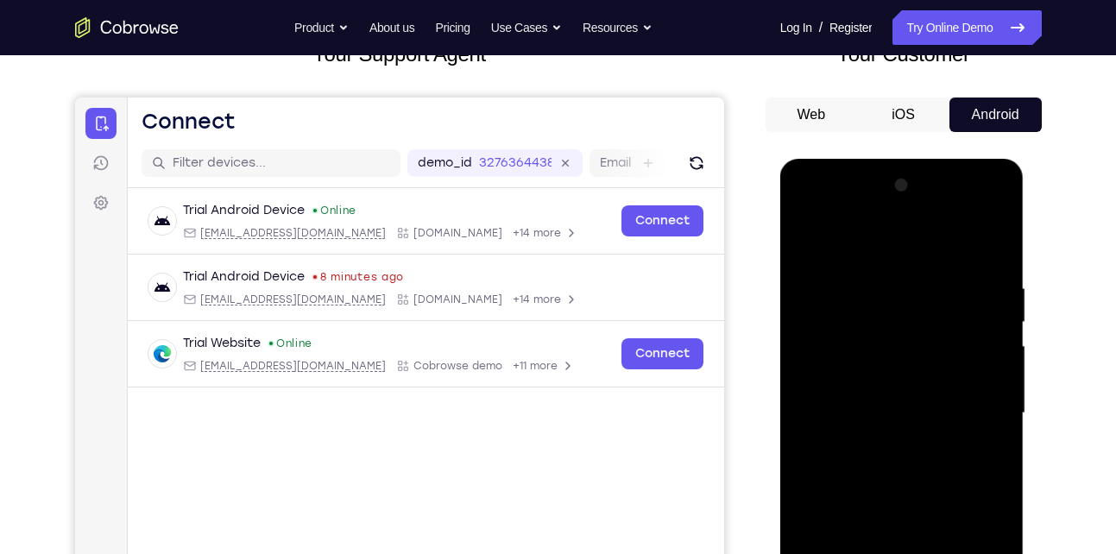
scroll to position [123, 0]
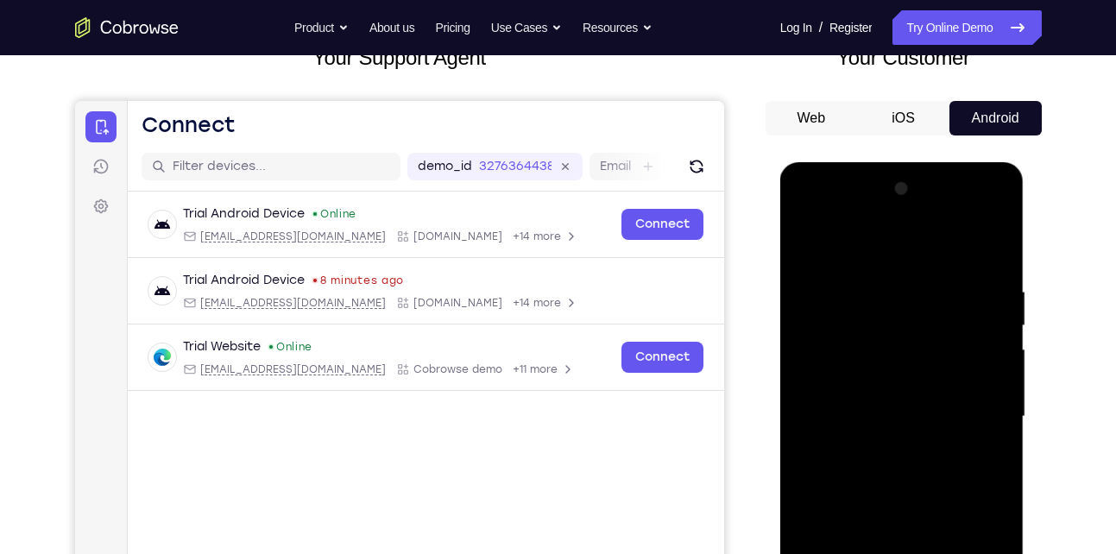
click at [965, 338] on div at bounding box center [902, 416] width 218 height 483
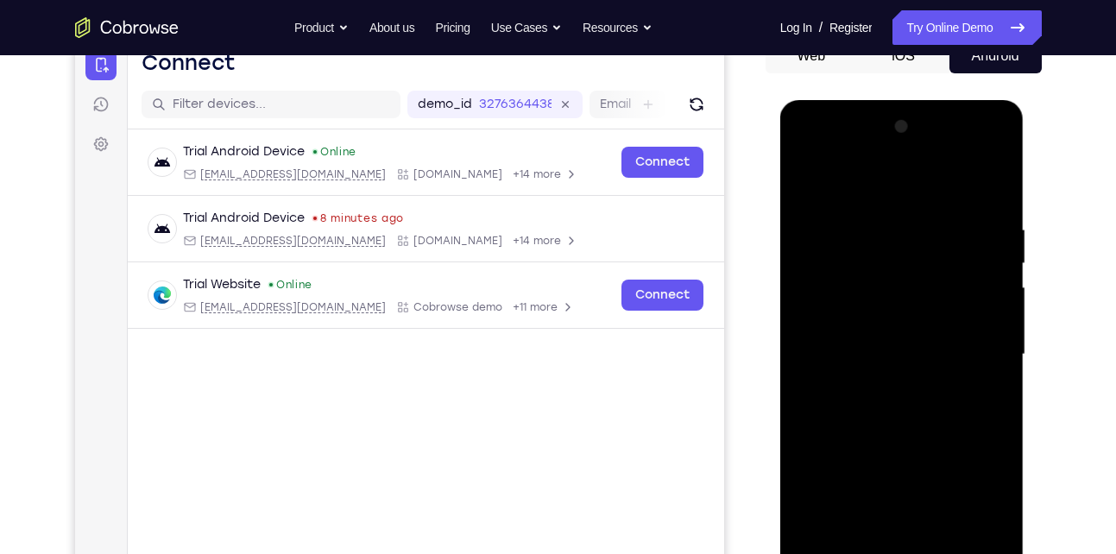
scroll to position [166, 0]
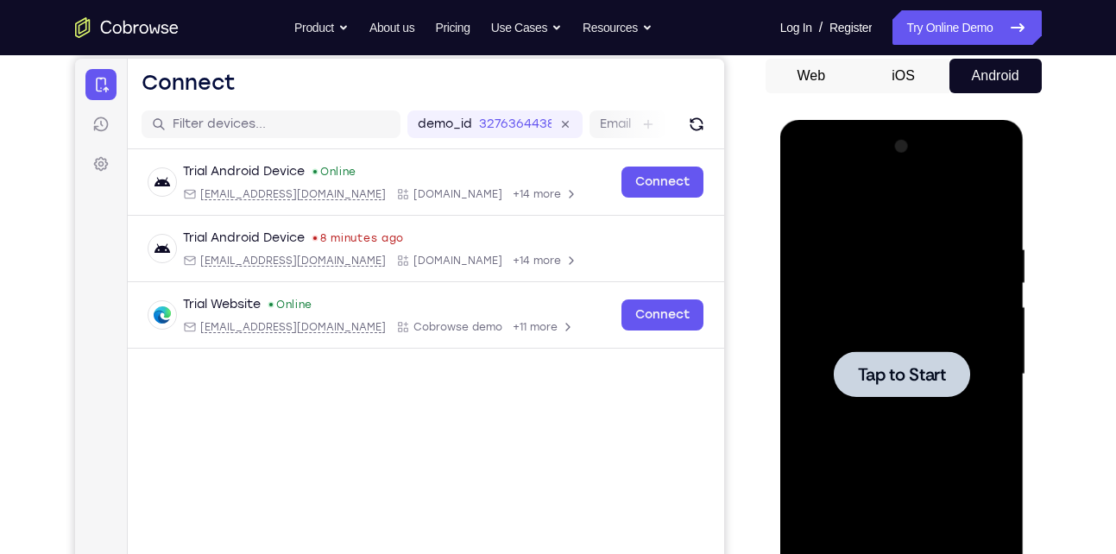
click at [895, 355] on div at bounding box center [902, 374] width 136 height 46
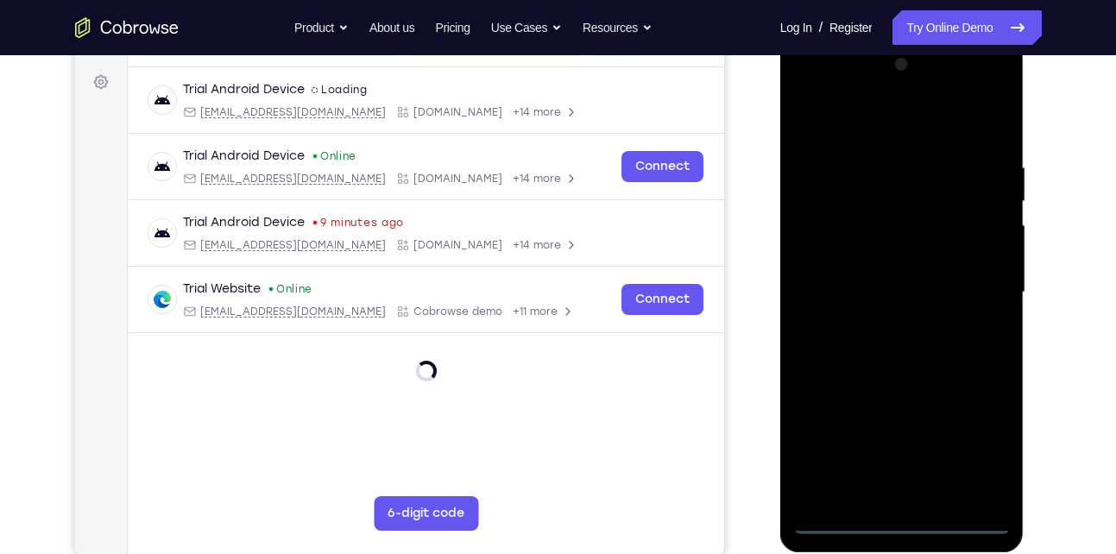
scroll to position [270, 0]
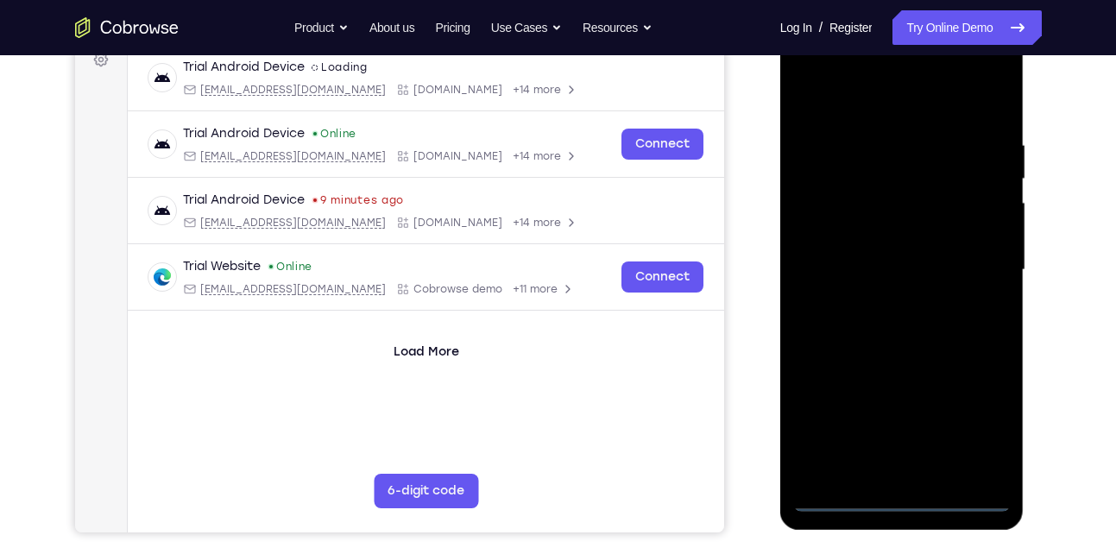
click at [903, 493] on div at bounding box center [902, 269] width 218 height 483
click at [977, 415] on div at bounding box center [902, 269] width 218 height 483
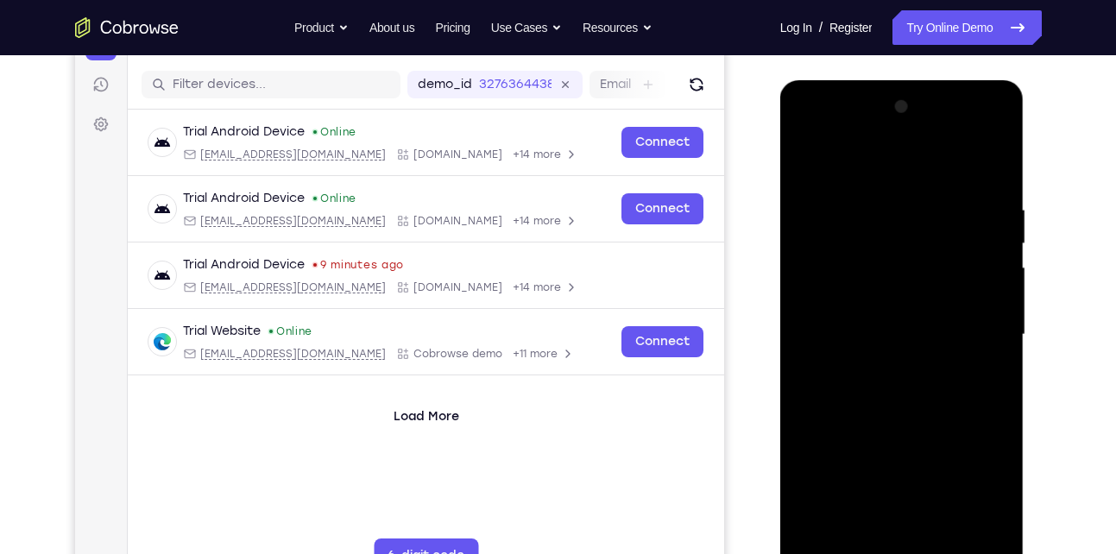
scroll to position [205, 0]
click at [808, 134] on div at bounding box center [902, 335] width 218 height 483
click at [831, 285] on div at bounding box center [902, 335] width 218 height 483
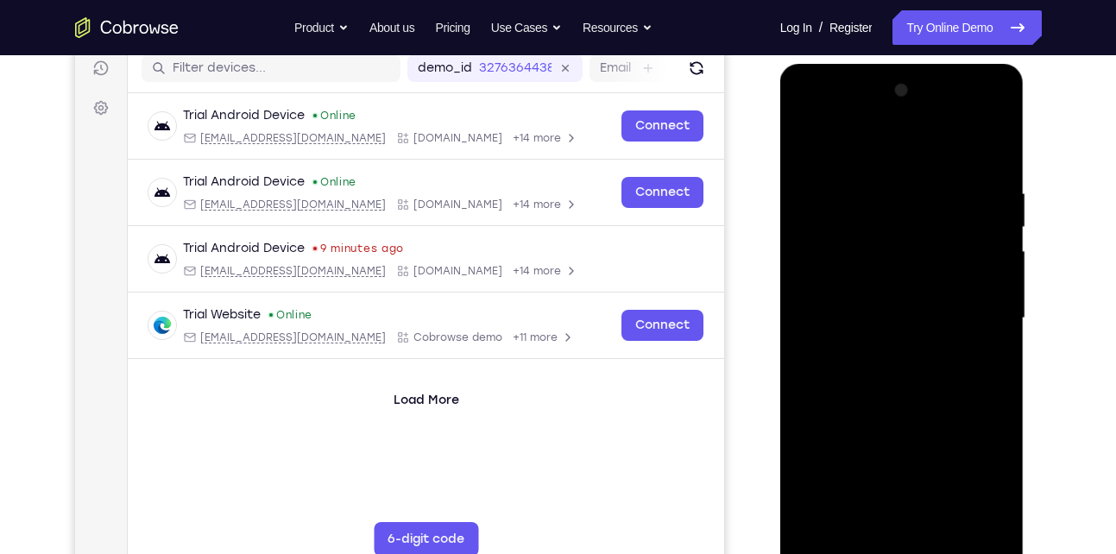
scroll to position [229, 0]
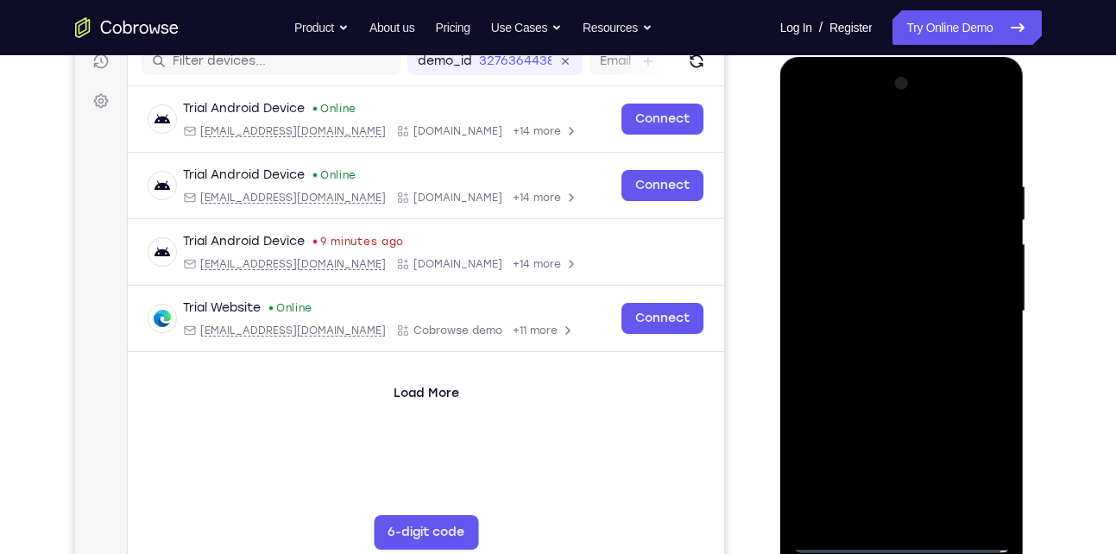
click at [931, 312] on div at bounding box center [902, 311] width 218 height 483
click at [952, 259] on div at bounding box center [902, 311] width 218 height 483
drag, startPoint x: 932, startPoint y: 274, endPoint x: 942, endPoint y: 186, distance: 88.6
click at [942, 186] on div at bounding box center [902, 311] width 218 height 483
drag, startPoint x: 942, startPoint y: 185, endPoint x: 947, endPoint y: 210, distance: 25.6
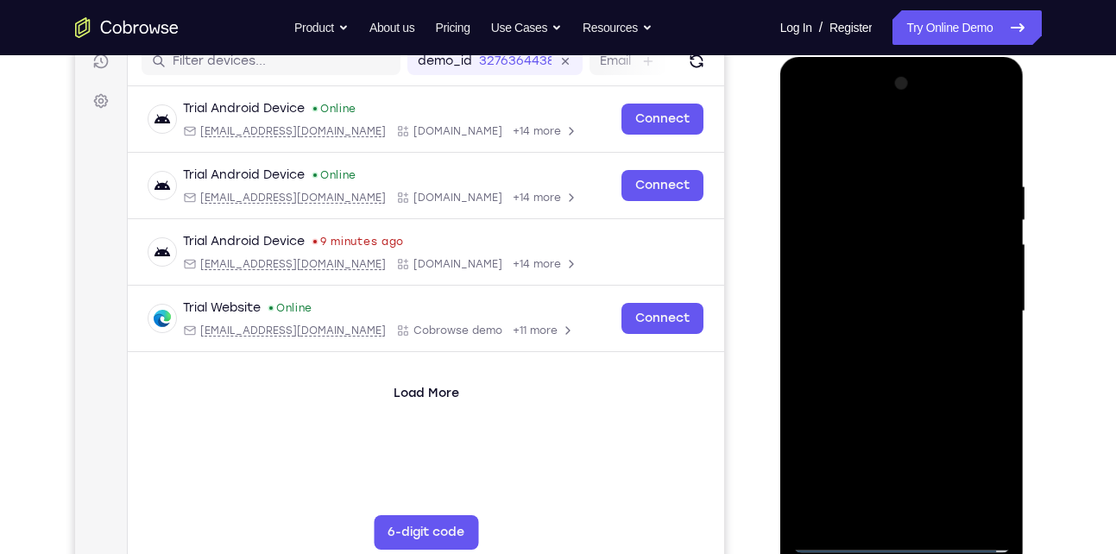
click at [947, 210] on div at bounding box center [902, 311] width 218 height 483
click at [941, 213] on div at bounding box center [902, 311] width 218 height 483
click at [892, 260] on div at bounding box center [902, 311] width 218 height 483
click at [893, 283] on div at bounding box center [902, 311] width 218 height 483
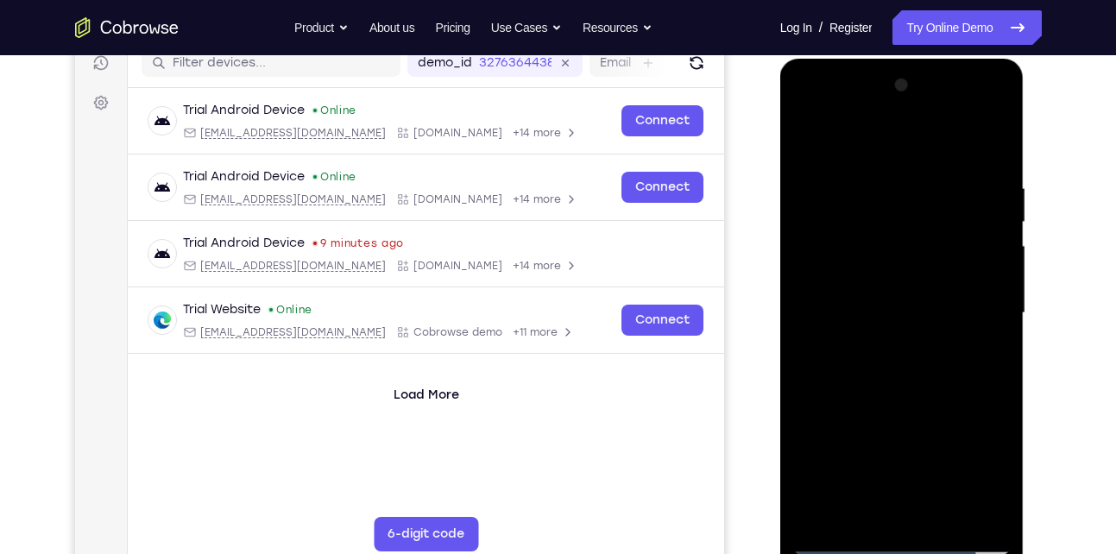
scroll to position [226, 0]
click at [823, 319] on div at bounding box center [902, 314] width 218 height 483
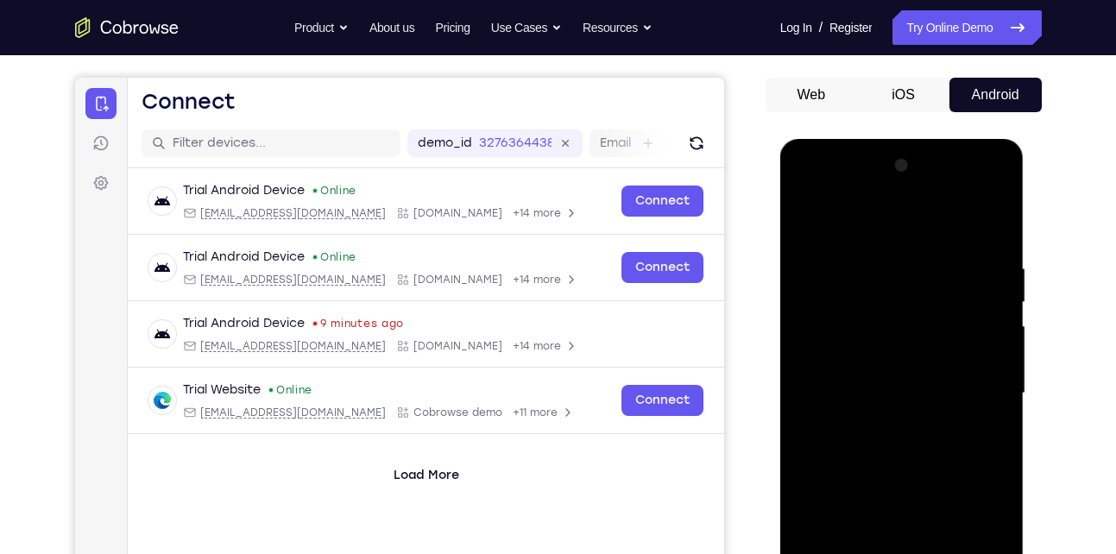
scroll to position [146, 0]
click at [806, 189] on div at bounding box center [902, 394] width 218 height 483
click at [967, 382] on div at bounding box center [902, 394] width 218 height 483
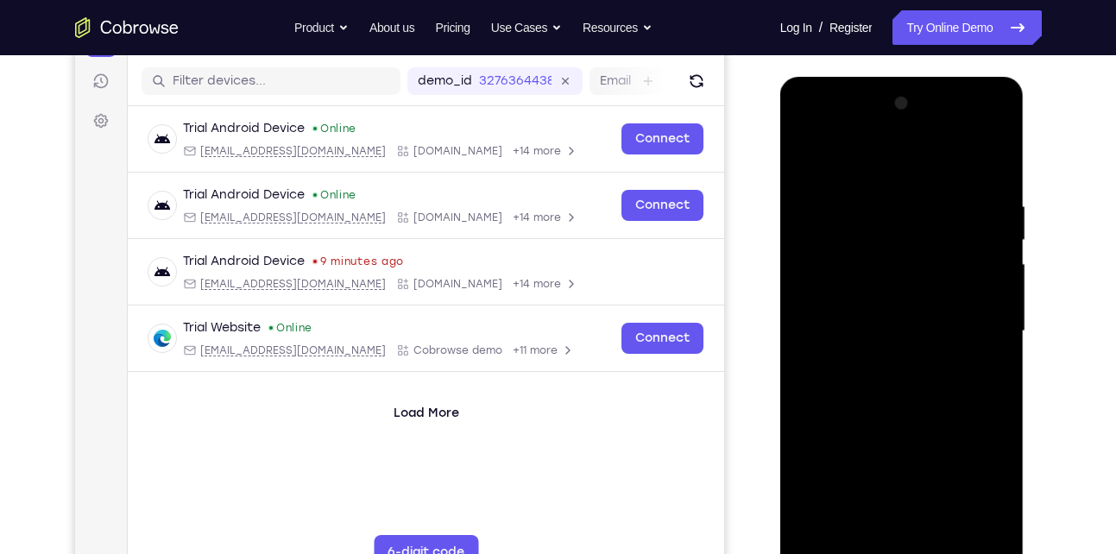
scroll to position [211, 0]
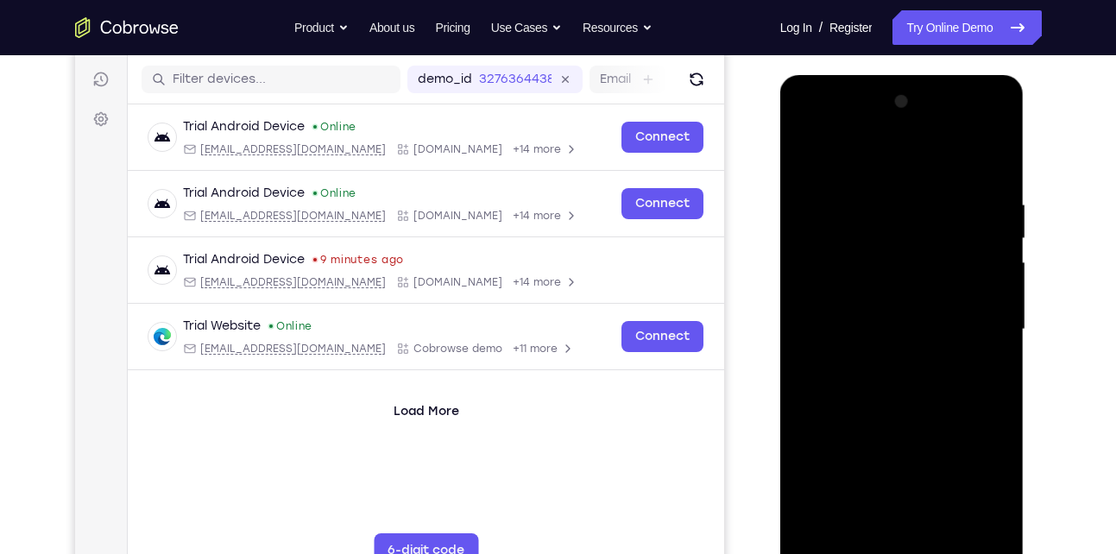
click at [887, 363] on div at bounding box center [902, 329] width 218 height 483
click at [931, 319] on div at bounding box center [902, 329] width 218 height 483
click at [917, 300] on div at bounding box center [902, 329] width 218 height 483
click at [909, 319] on div at bounding box center [902, 329] width 218 height 483
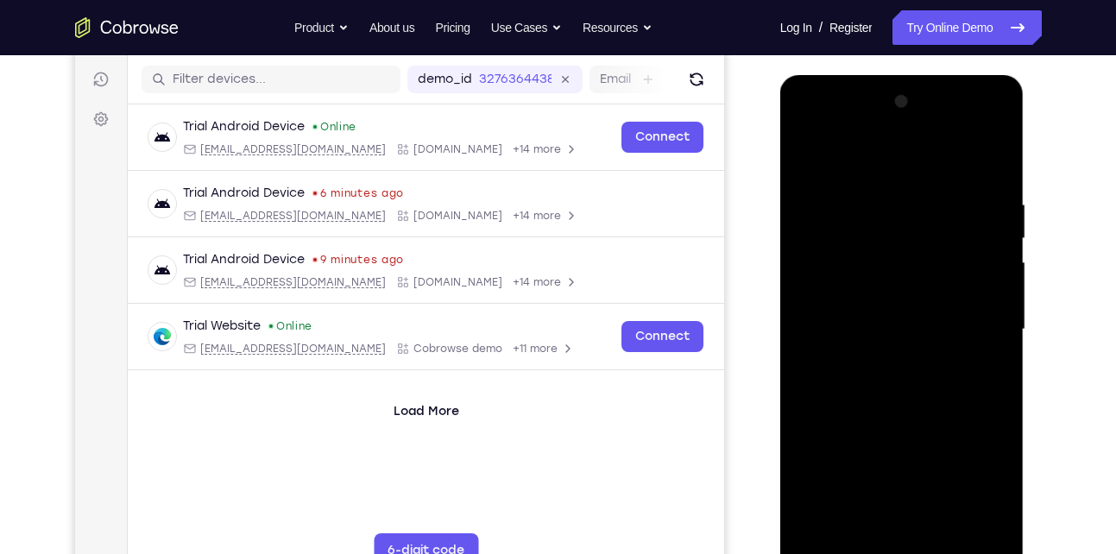
click at [887, 378] on div at bounding box center [902, 329] width 218 height 483
click at [911, 373] on div at bounding box center [902, 329] width 218 height 483
click at [993, 179] on div at bounding box center [902, 329] width 218 height 483
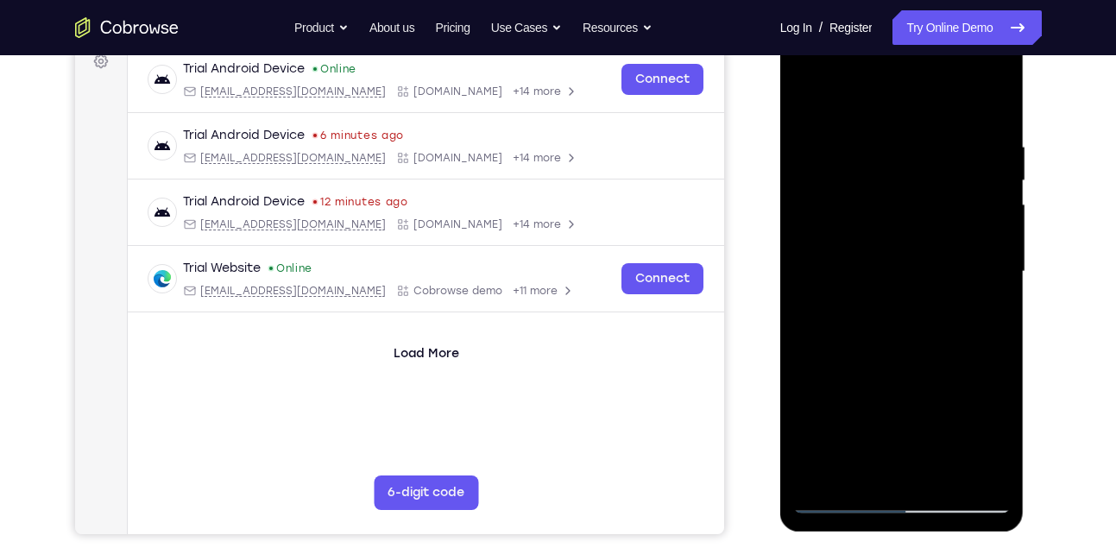
scroll to position [273, 0]
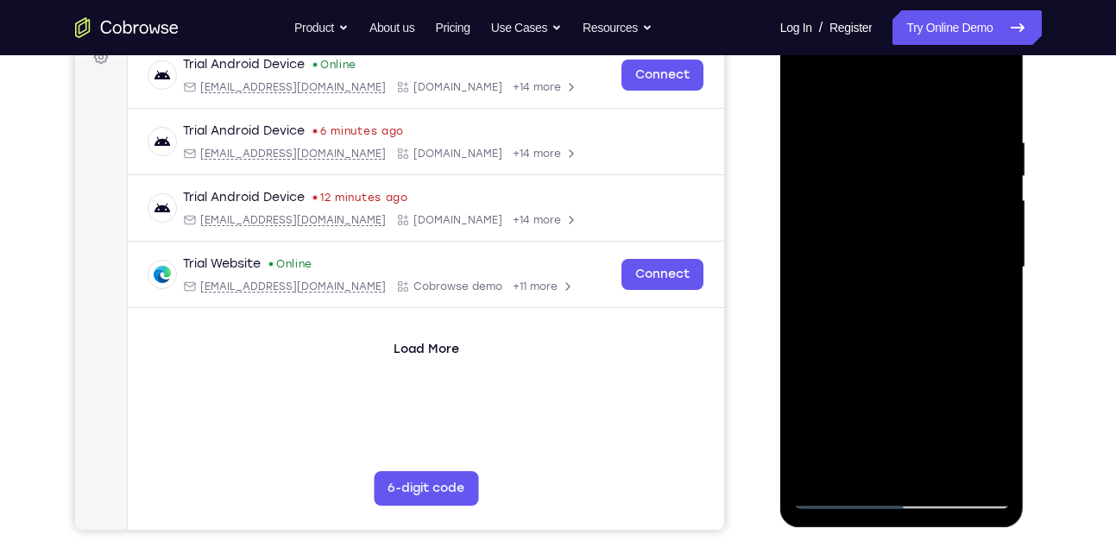
drag, startPoint x: 919, startPoint y: 380, endPoint x: 950, endPoint y: 248, distance: 135.5
click at [950, 248] on div at bounding box center [902, 267] width 218 height 483
drag, startPoint x: 907, startPoint y: 383, endPoint x: 974, endPoint y: 206, distance: 189.0
click at [974, 206] on div at bounding box center [902, 267] width 218 height 483
drag, startPoint x: 929, startPoint y: 367, endPoint x: 987, endPoint y: 199, distance: 178.0
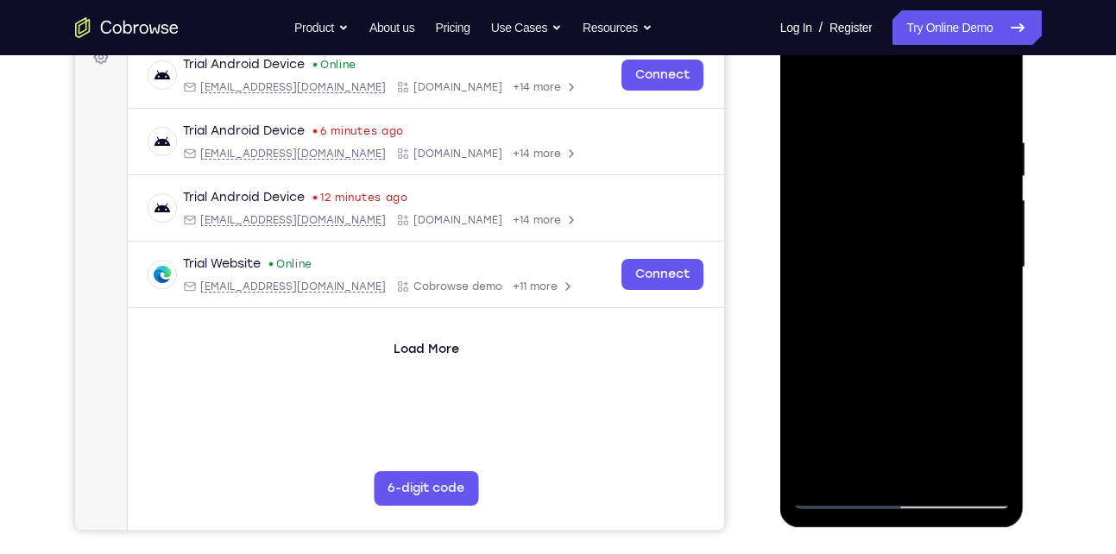
click at [987, 199] on div at bounding box center [902, 267] width 218 height 483
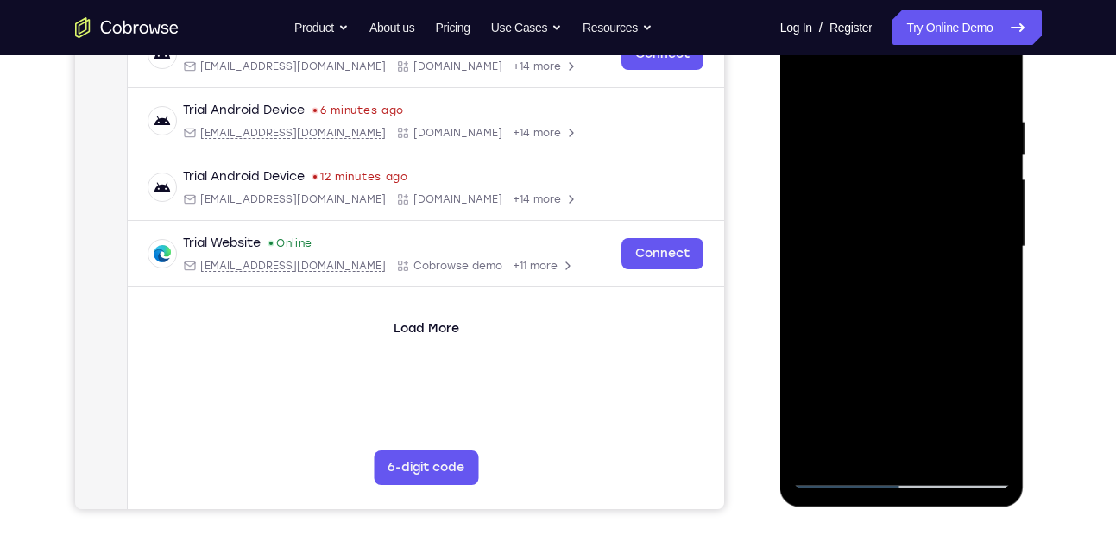
scroll to position [292, 0]
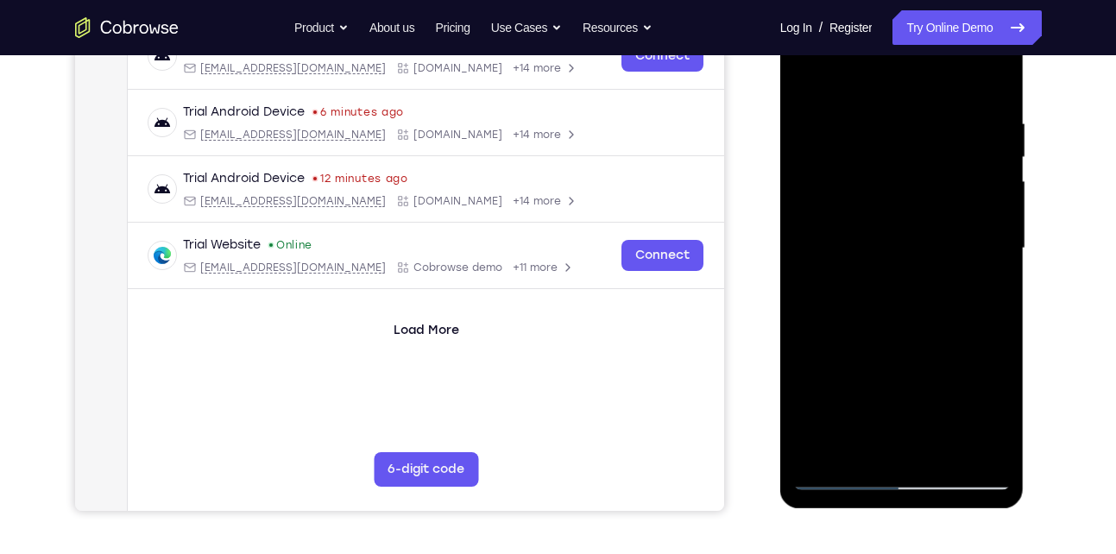
drag, startPoint x: 952, startPoint y: 366, endPoint x: 982, endPoint y: 211, distance: 158.1
drag, startPoint x: 982, startPoint y: 211, endPoint x: 973, endPoint y: 190, distance: 22.4
click at [973, 190] on div at bounding box center [902, 248] width 218 height 483
drag, startPoint x: 927, startPoint y: 375, endPoint x: 982, endPoint y: 237, distance: 147.6
click at [982, 237] on div at bounding box center [902, 248] width 218 height 483
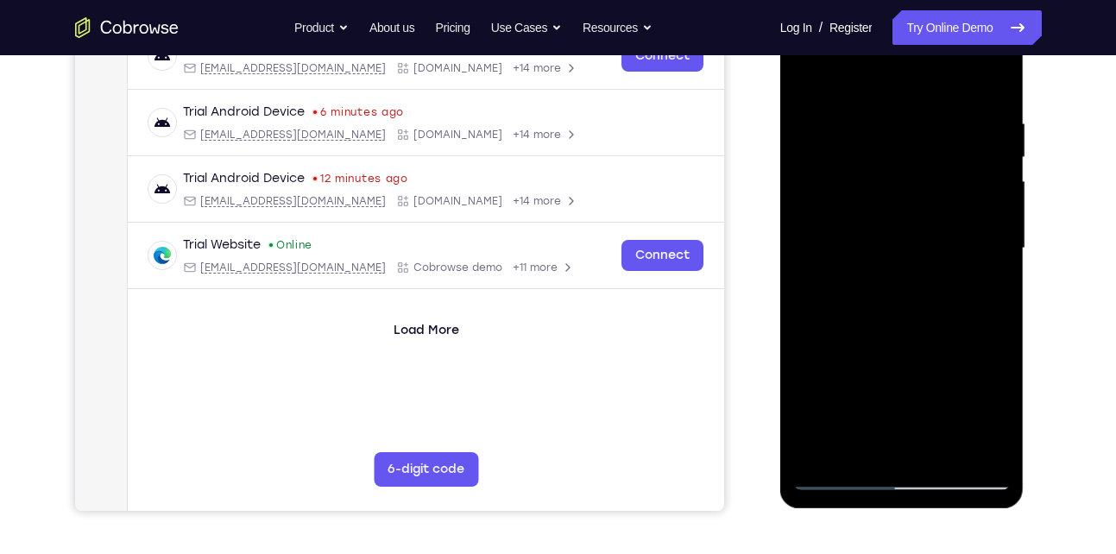
drag, startPoint x: 888, startPoint y: 347, endPoint x: 939, endPoint y: 199, distance: 156.2
click at [939, 199] on div at bounding box center [902, 248] width 218 height 483
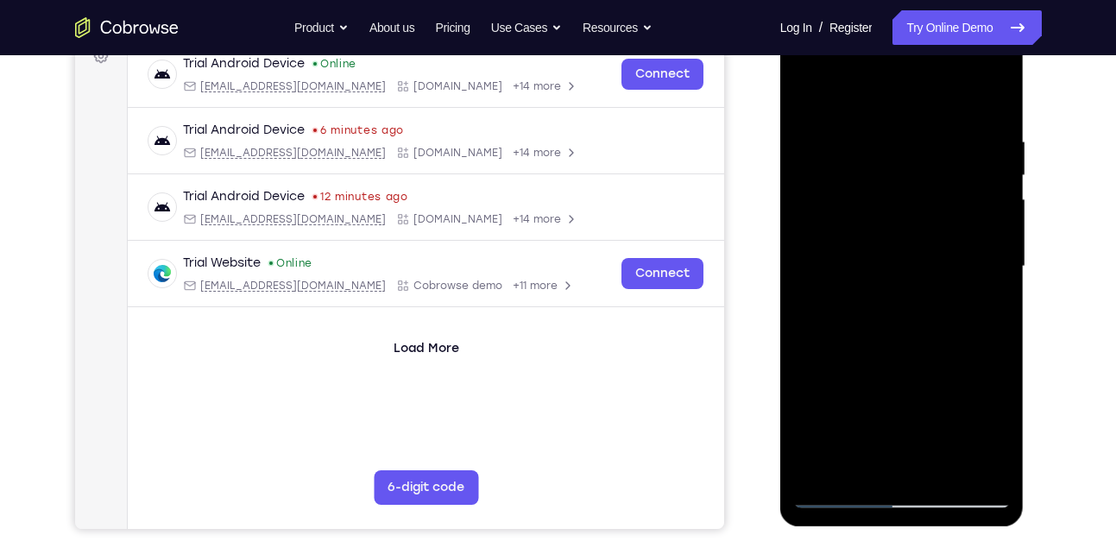
scroll to position [270, 0]
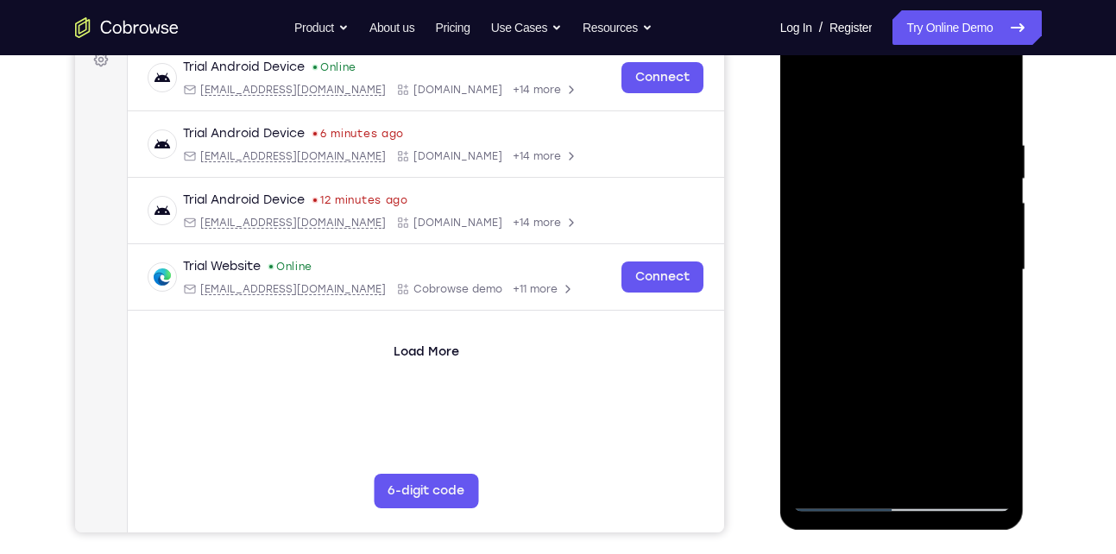
drag, startPoint x: 937, startPoint y: 312, endPoint x: 953, endPoint y: 249, distance: 64.9
click at [953, 249] on div at bounding box center [902, 269] width 218 height 483
drag, startPoint x: 962, startPoint y: 192, endPoint x: 944, endPoint y: 280, distance: 89.7
click at [944, 280] on div at bounding box center [902, 269] width 218 height 483
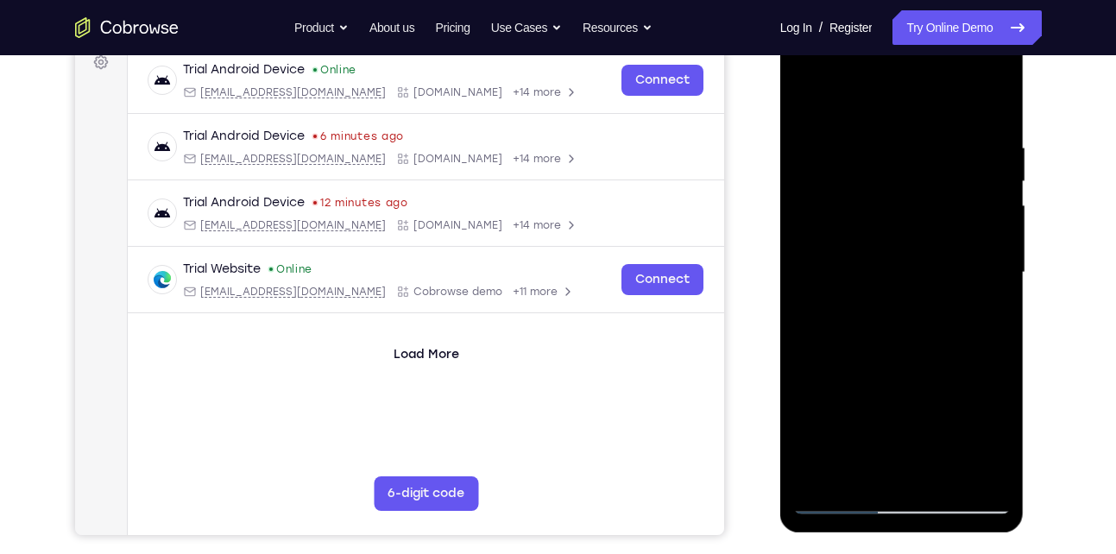
scroll to position [265, 0]
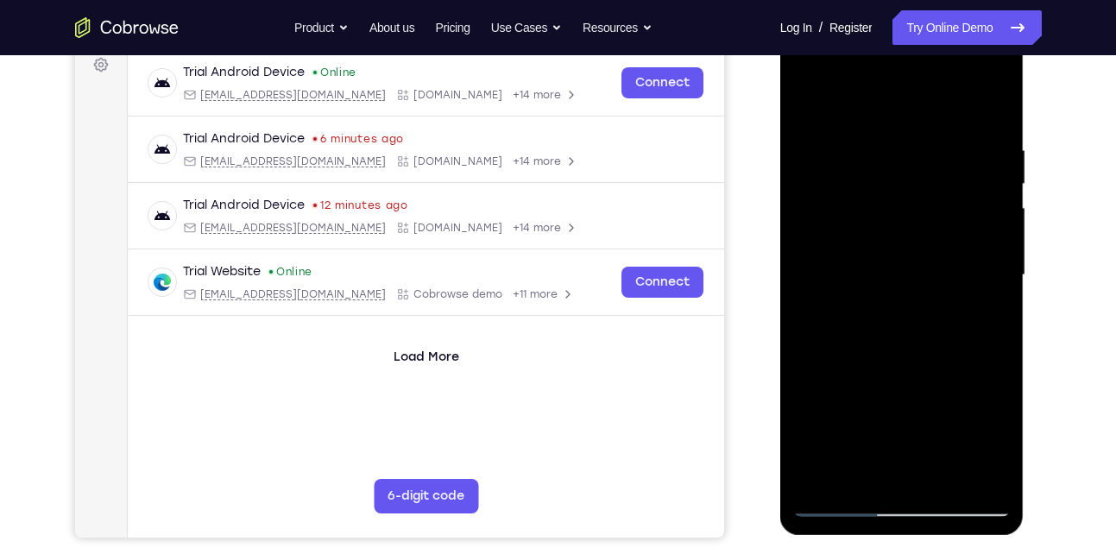
drag, startPoint x: 947, startPoint y: 300, endPoint x: 1003, endPoint y: 146, distance: 163.6
click at [1003, 146] on div at bounding box center [902, 275] width 218 height 483
drag, startPoint x: 922, startPoint y: 329, endPoint x: 977, endPoint y: 198, distance: 142.4
click at [977, 198] on div at bounding box center [902, 275] width 218 height 483
drag, startPoint x: 935, startPoint y: 325, endPoint x: 963, endPoint y: 250, distance: 79.5
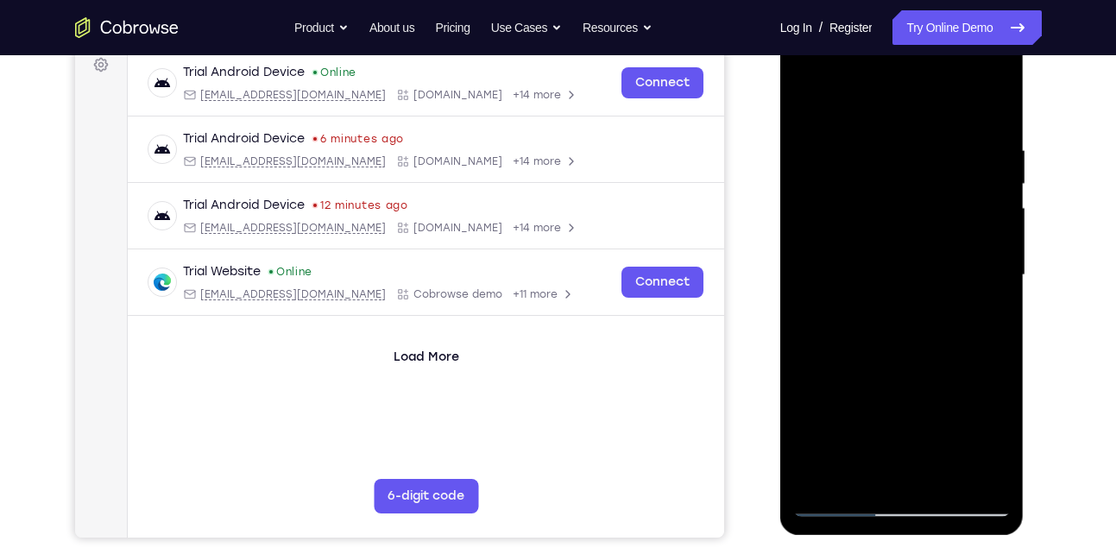
click at [963, 250] on div at bounding box center [902, 275] width 218 height 483
drag, startPoint x: 942, startPoint y: 312, endPoint x: 956, endPoint y: 277, distance: 37.5
click at [956, 277] on div at bounding box center [902, 275] width 218 height 483
drag, startPoint x: 938, startPoint y: 332, endPoint x: 965, endPoint y: 256, distance: 81.4
click at [965, 256] on div at bounding box center [902, 275] width 218 height 483
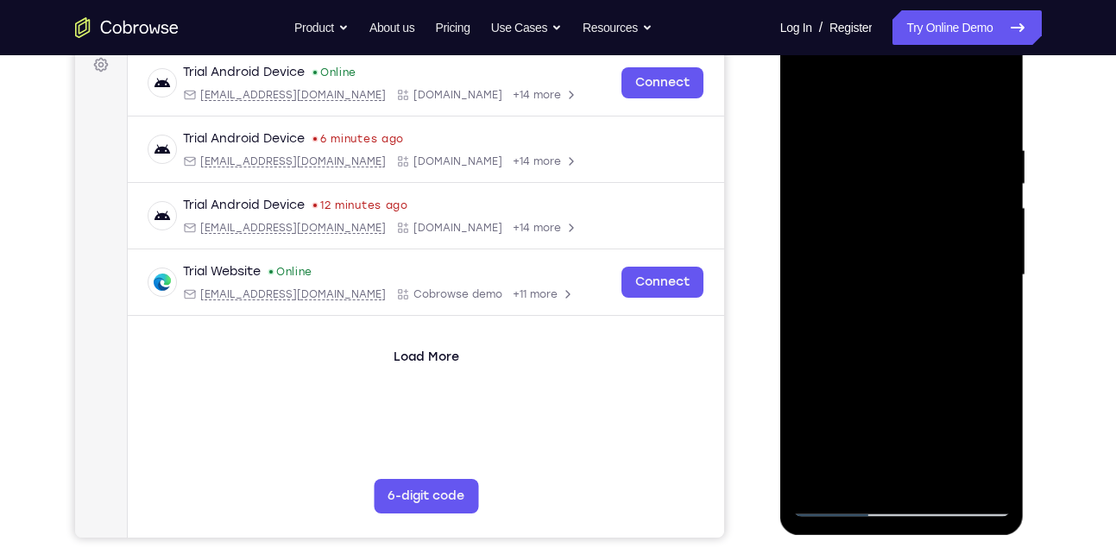
drag, startPoint x: 969, startPoint y: 226, endPoint x: 969, endPoint y: 275, distance: 48.3
click at [969, 275] on div at bounding box center [902, 275] width 218 height 483
drag, startPoint x: 965, startPoint y: 268, endPoint x: 973, endPoint y: 216, distance: 52.4
click at [973, 216] on div at bounding box center [902, 275] width 218 height 483
drag, startPoint x: 974, startPoint y: 231, endPoint x: 973, endPoint y: 284, distance: 52.7
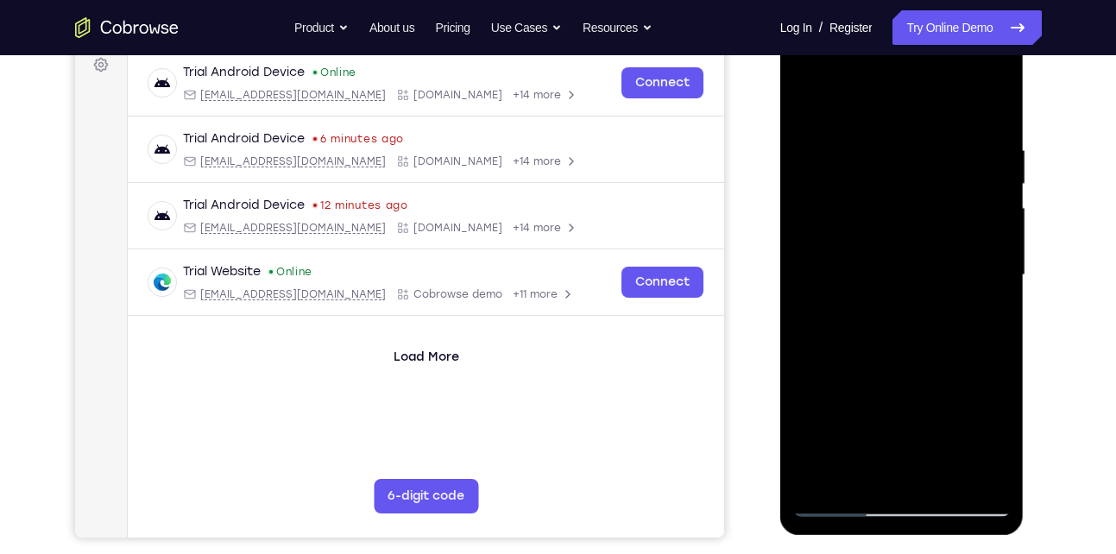
click at [973, 284] on div at bounding box center [902, 275] width 218 height 483
click at [999, 277] on div at bounding box center [902, 275] width 218 height 483
click at [999, 275] on div at bounding box center [902, 275] width 218 height 483
click at [999, 273] on div at bounding box center [902, 275] width 218 height 483
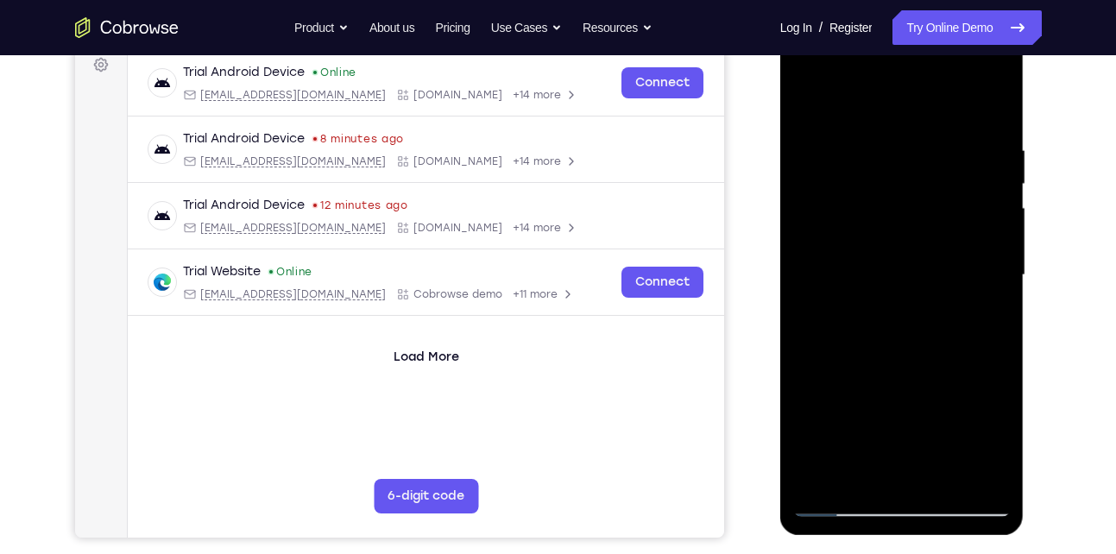
click at [999, 270] on div at bounding box center [902, 275] width 218 height 483
drag, startPoint x: 928, startPoint y: 312, endPoint x: 950, endPoint y: 117, distance: 197.1
click at [950, 117] on div at bounding box center [902, 275] width 218 height 483
drag, startPoint x: 882, startPoint y: 326, endPoint x: 934, endPoint y: 193, distance: 142.7
click at [934, 193] on div at bounding box center [902, 275] width 218 height 483
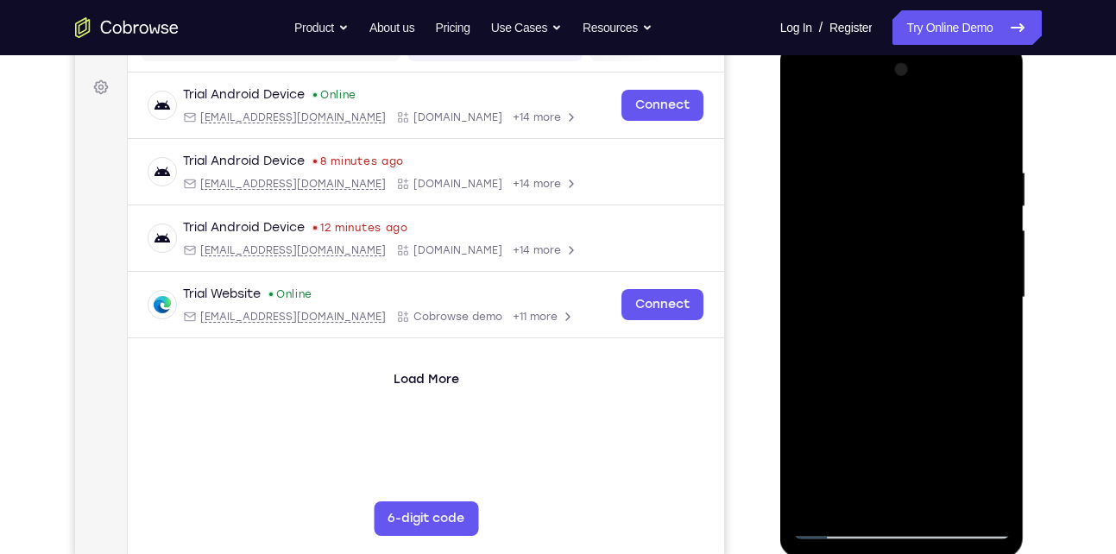
scroll to position [243, 0]
drag, startPoint x: 907, startPoint y: 395, endPoint x: 989, endPoint y: 214, distance: 198.2
click at [989, 214] on div at bounding box center [902, 296] width 218 height 483
drag, startPoint x: 893, startPoint y: 368, endPoint x: 937, endPoint y: 297, distance: 83.8
click at [937, 297] on div at bounding box center [902, 296] width 218 height 483
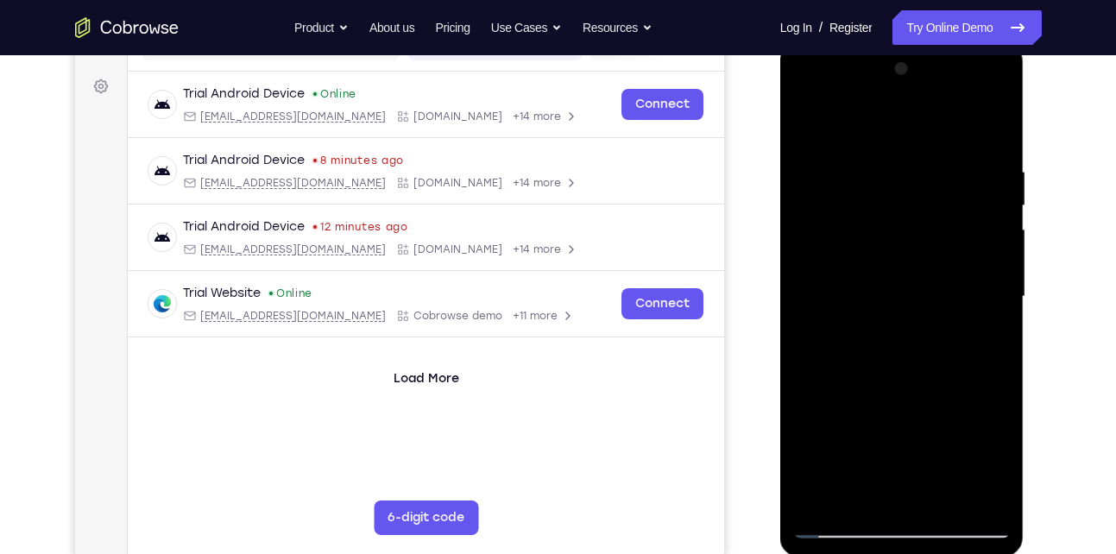
drag, startPoint x: 942, startPoint y: 323, endPoint x: 961, endPoint y: 259, distance: 66.6
click at [961, 259] on div at bounding box center [902, 296] width 218 height 483
drag, startPoint x: 881, startPoint y: 410, endPoint x: 952, endPoint y: 209, distance: 213.2
click at [952, 209] on div at bounding box center [902, 296] width 218 height 483
drag, startPoint x: 888, startPoint y: 412, endPoint x: 1020, endPoint y: 142, distance: 300.0
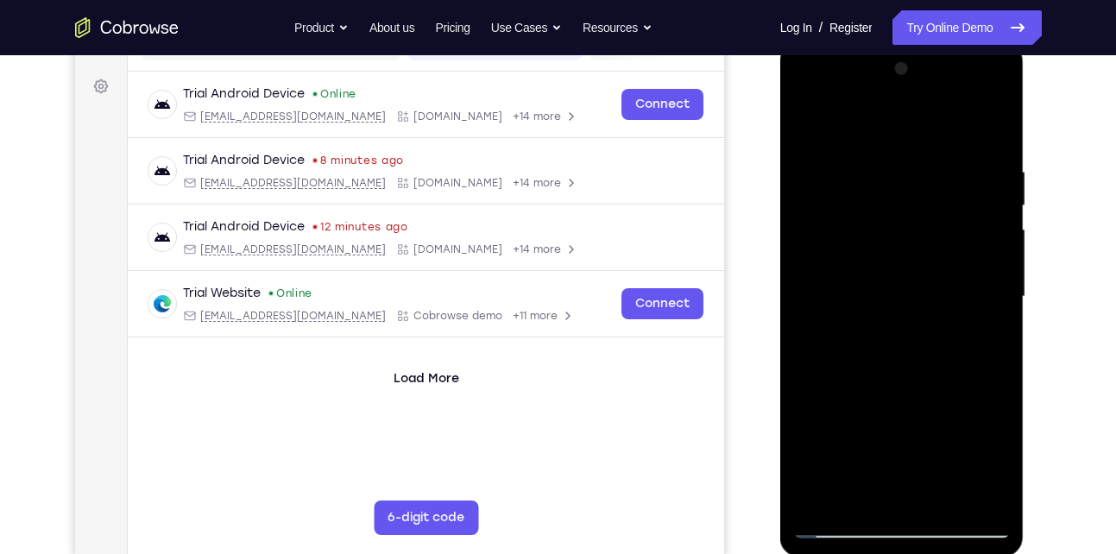
click at [1020, 142] on div at bounding box center [902, 299] width 244 height 514
drag, startPoint x: 955, startPoint y: 193, endPoint x: 941, endPoint y: 311, distance: 119.1
click at [941, 311] on div at bounding box center [902, 296] width 218 height 483
drag, startPoint x: 964, startPoint y: 167, endPoint x: 958, endPoint y: 341, distance: 174.5
click at [958, 341] on div at bounding box center [902, 296] width 218 height 483
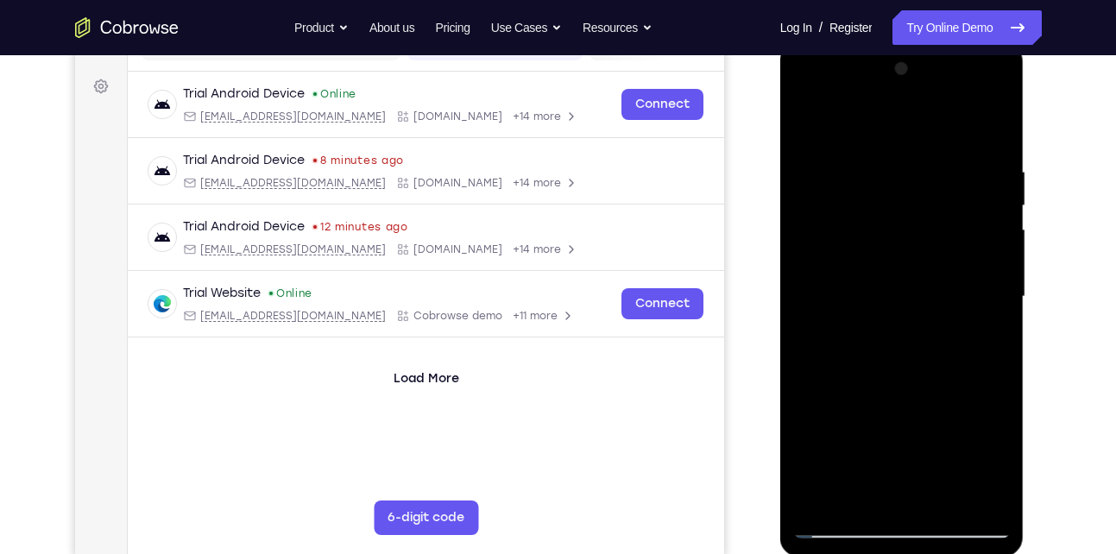
drag, startPoint x: 968, startPoint y: 180, endPoint x: 966, endPoint y: 261, distance: 81.2
click at [966, 261] on div at bounding box center [902, 296] width 218 height 483
click at [855, 325] on div at bounding box center [902, 296] width 218 height 483
drag, startPoint x: 972, startPoint y: 245, endPoint x: 960, endPoint y: 321, distance: 76.9
click at [960, 321] on div at bounding box center [902, 296] width 218 height 483
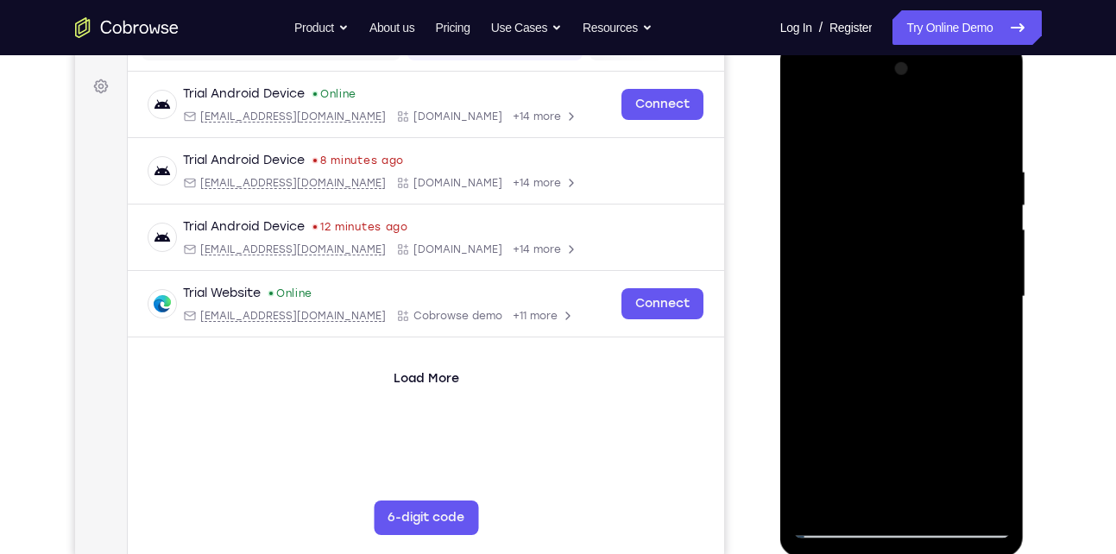
drag, startPoint x: 964, startPoint y: 293, endPoint x: 963, endPoint y: 319, distance: 26.8
click at [963, 319] on div at bounding box center [902, 296] width 218 height 483
drag, startPoint x: 880, startPoint y: 408, endPoint x: 982, endPoint y: 182, distance: 248.1
click at [982, 182] on div at bounding box center [902, 296] width 218 height 483
drag, startPoint x: 930, startPoint y: 380, endPoint x: 982, endPoint y: 206, distance: 181.1
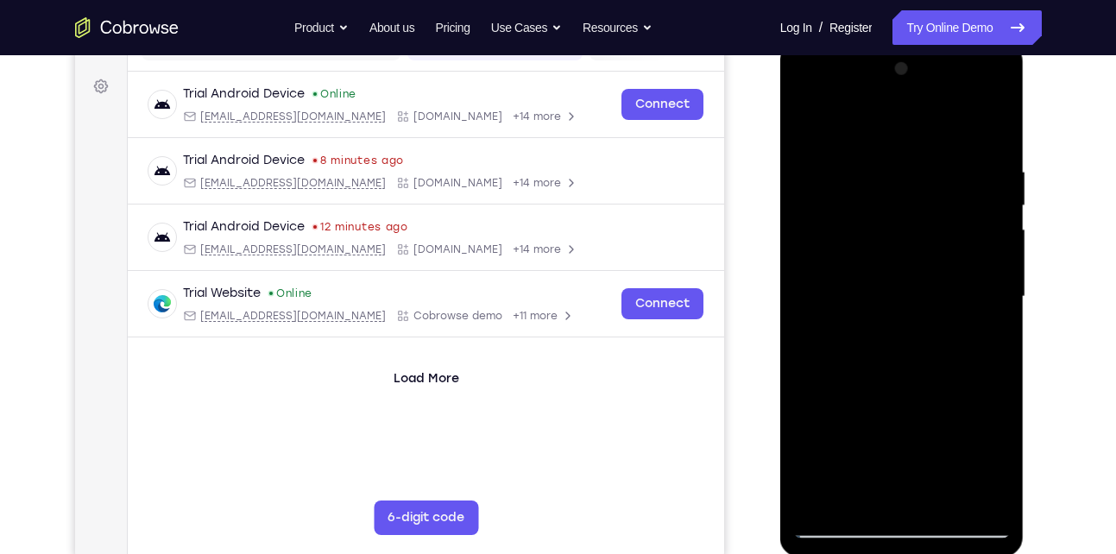
click at [982, 206] on div at bounding box center [902, 296] width 218 height 483
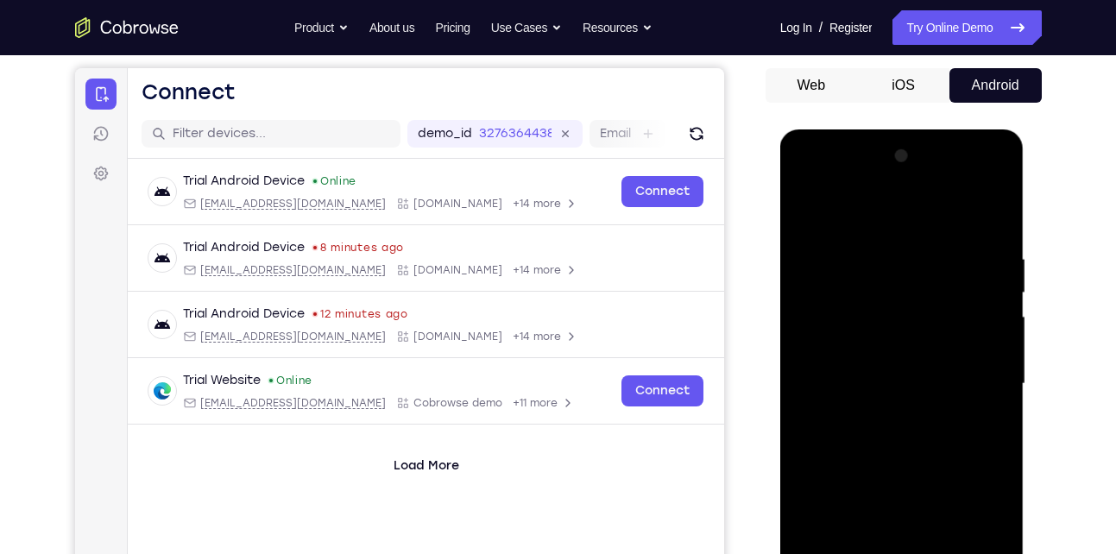
scroll to position [172, 0]
